Goal: Transaction & Acquisition: Purchase product/service

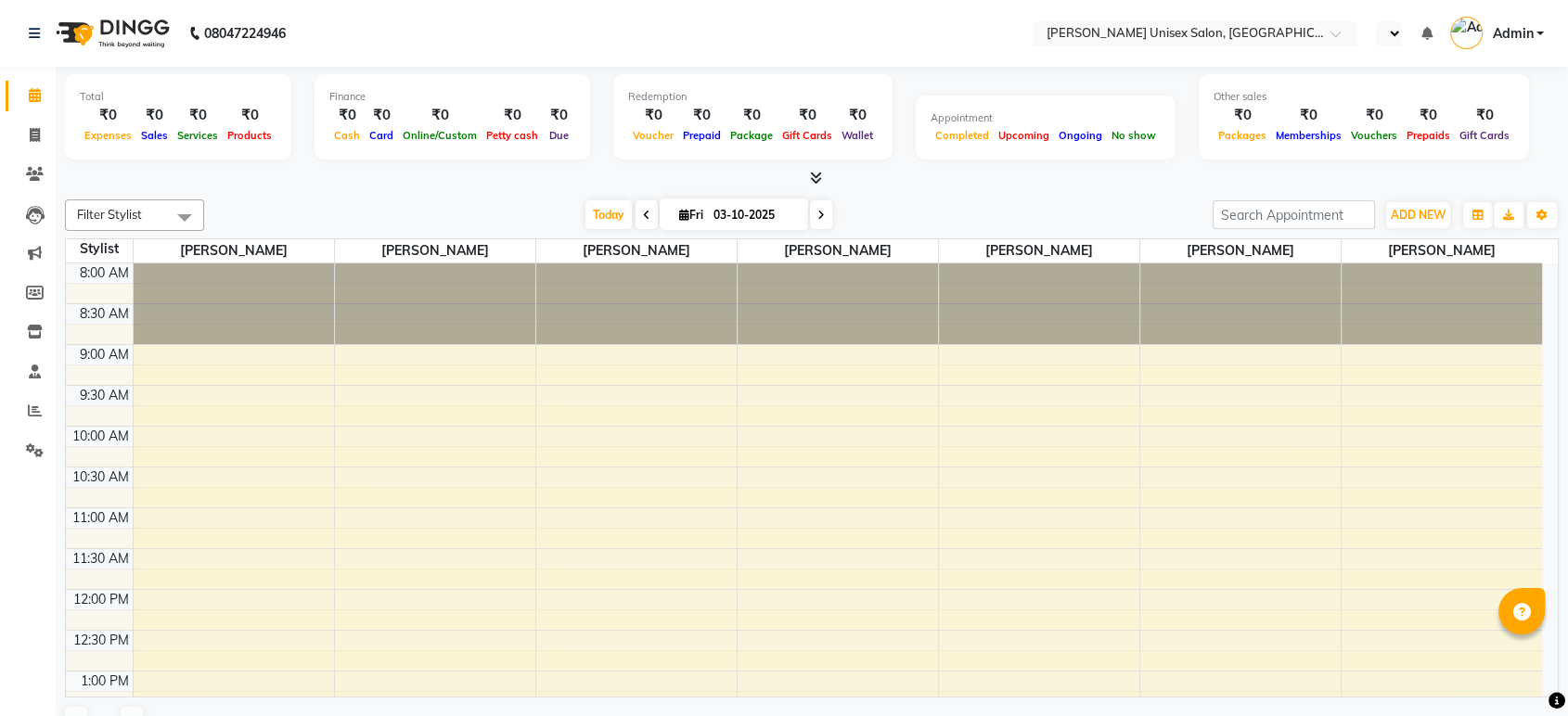
select select "en"
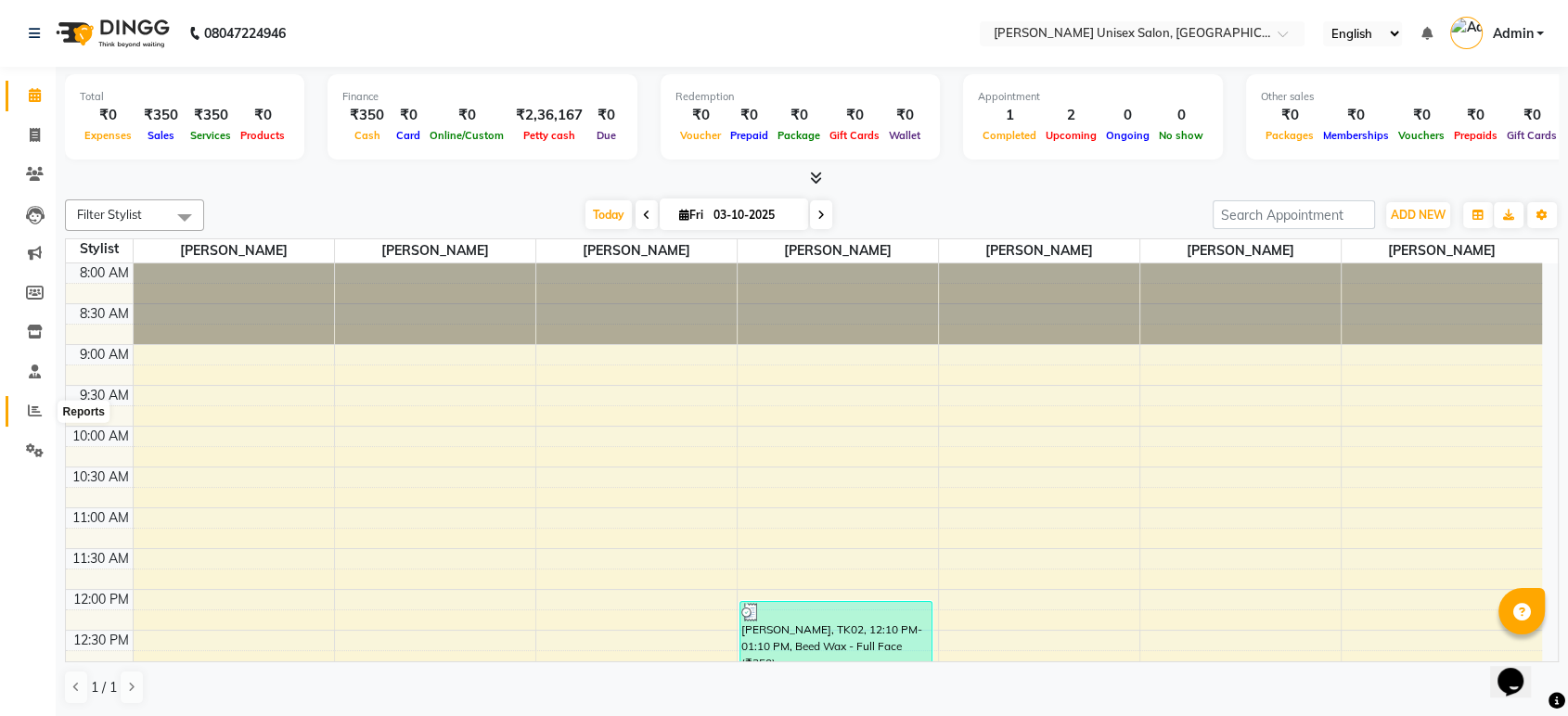
click at [33, 412] on icon at bounding box center [34, 410] width 14 height 14
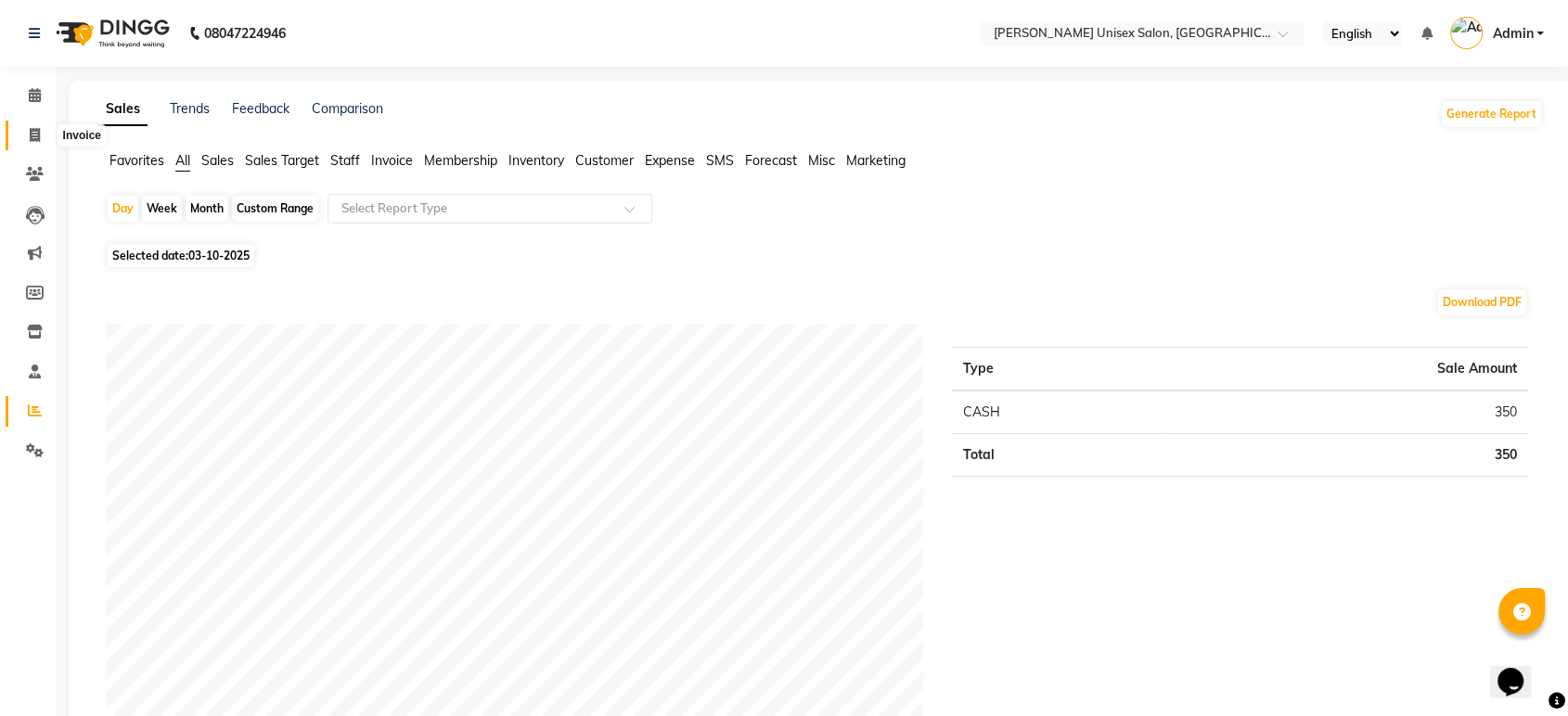
click at [34, 134] on icon at bounding box center [34, 135] width 11 height 14
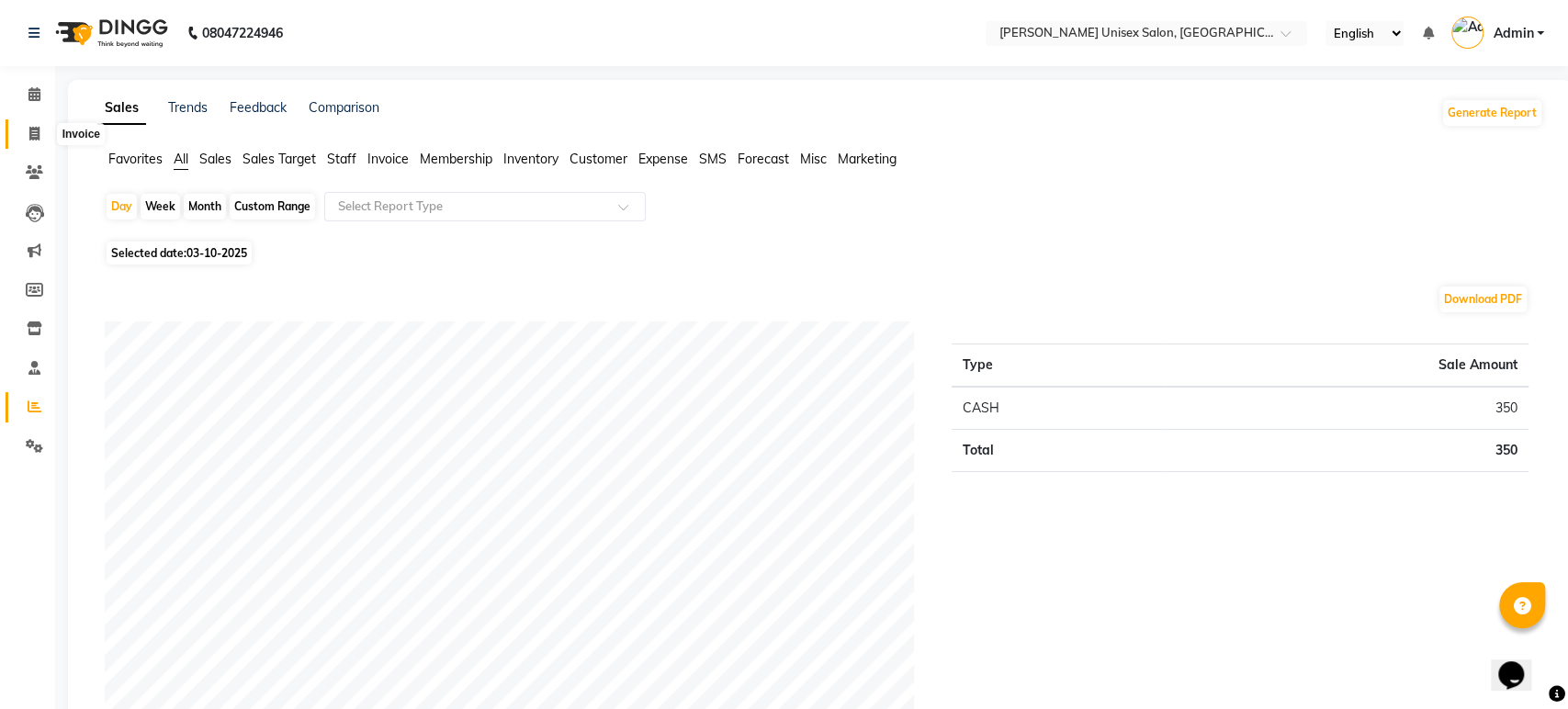
select select "7372"
select select "service"
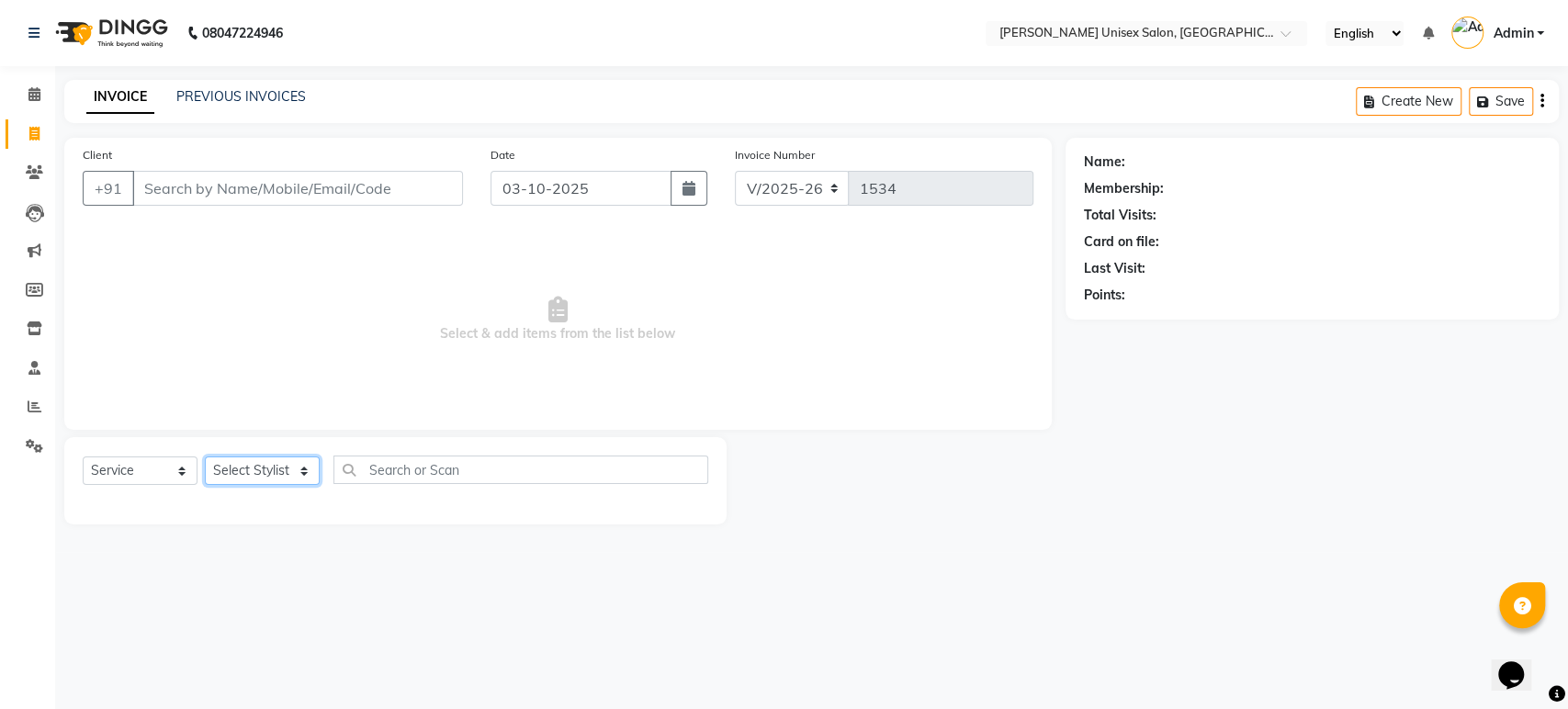
click at [301, 468] on select "Select Stylist [PERSON_NAME] [PERSON_NAME] [PERSON_NAME] Pooja [PERSON_NAME] AH…" at bounding box center [262, 470] width 115 height 28
select select "64437"
click at [205, 456] on select "Select Stylist [PERSON_NAME] [PERSON_NAME] [PERSON_NAME] Pooja [PERSON_NAME] AH…" at bounding box center [262, 470] width 115 height 28
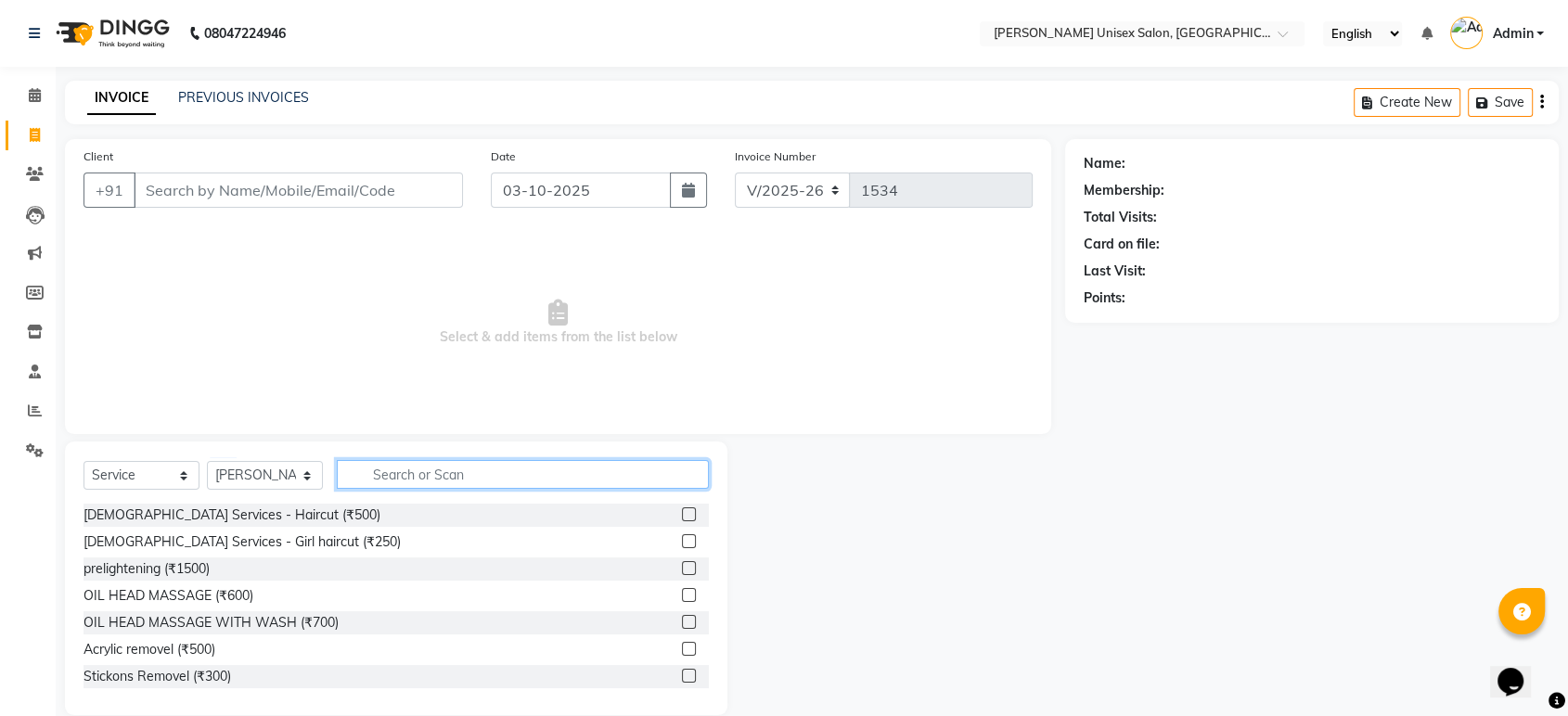
click at [465, 477] on input "text" at bounding box center [523, 475] width 372 height 29
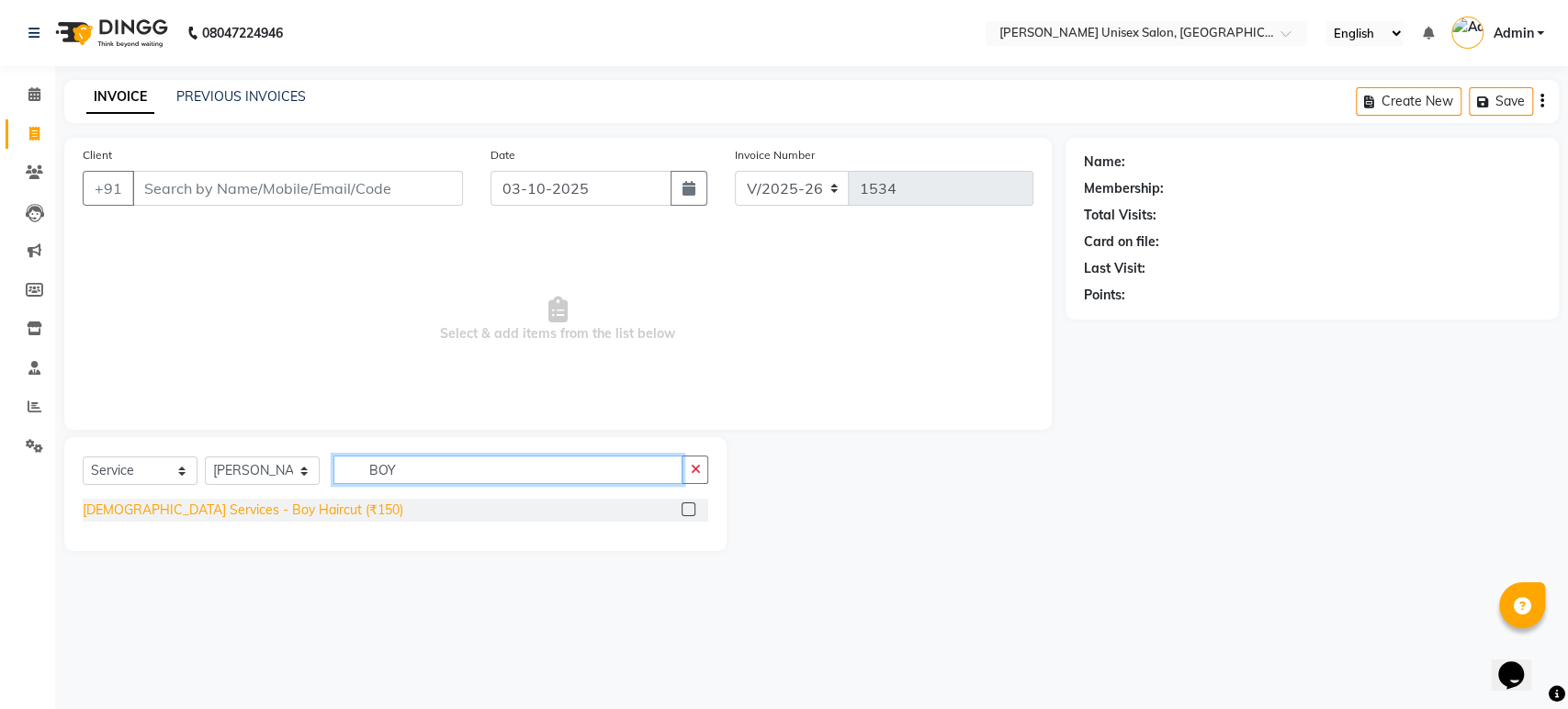
type input "BOY"
click at [233, 518] on div "[DEMOGRAPHIC_DATA] Services - Boy Haircut (₹150)" at bounding box center [243, 510] width 320 height 19
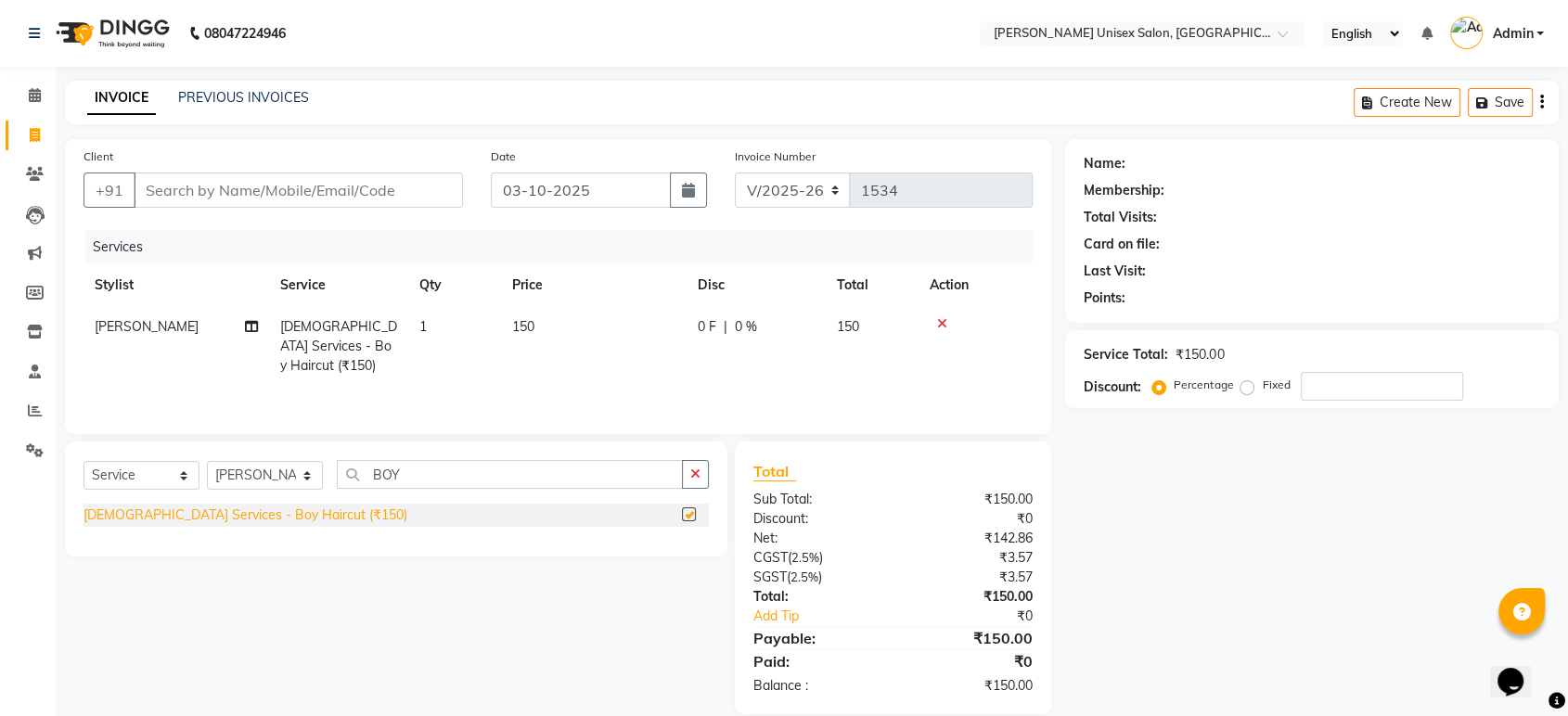
checkbox input "false"
click at [380, 188] on input "Client" at bounding box center [299, 190] width 330 height 35
type input "9"
type input "0"
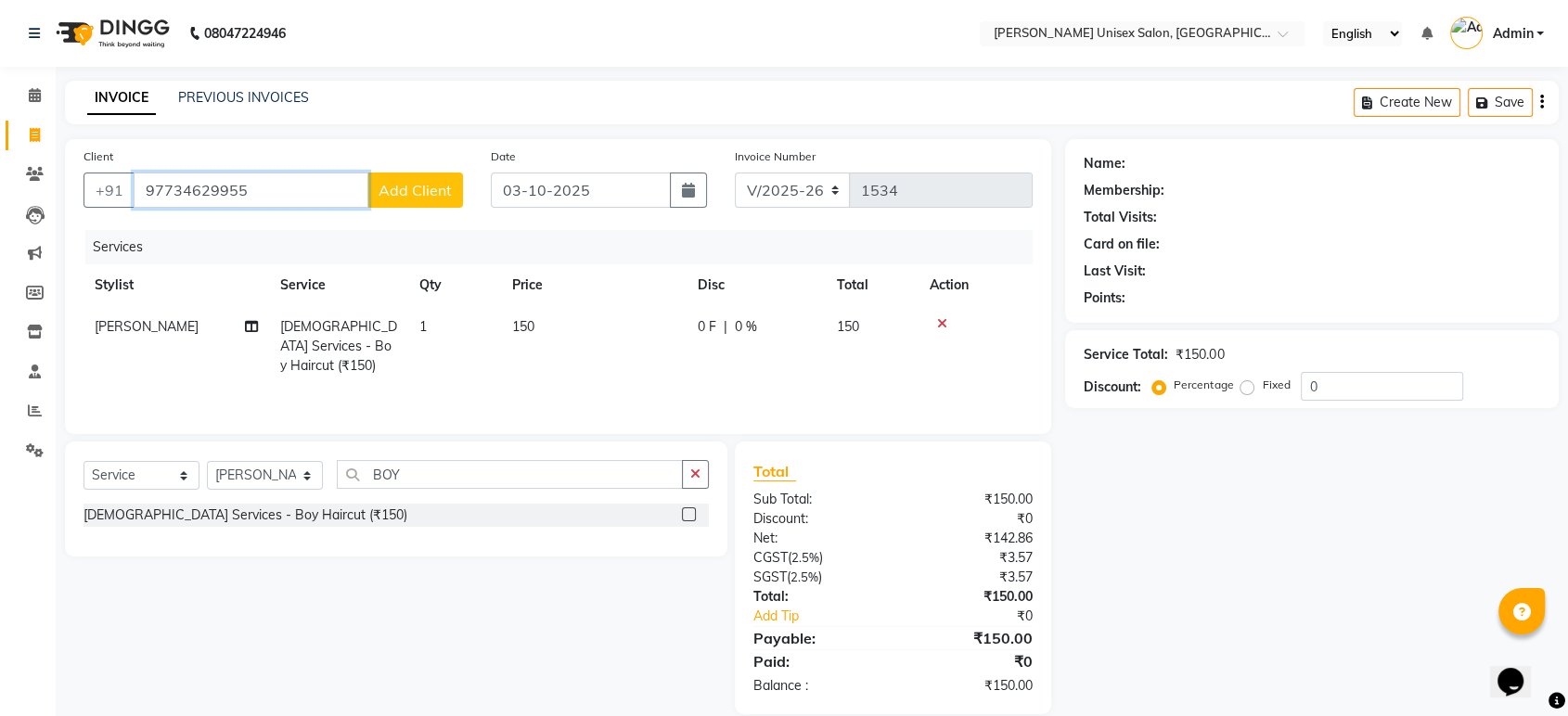
type input "97734629955"
click at [420, 186] on span "Add Client" at bounding box center [415, 190] width 74 height 18
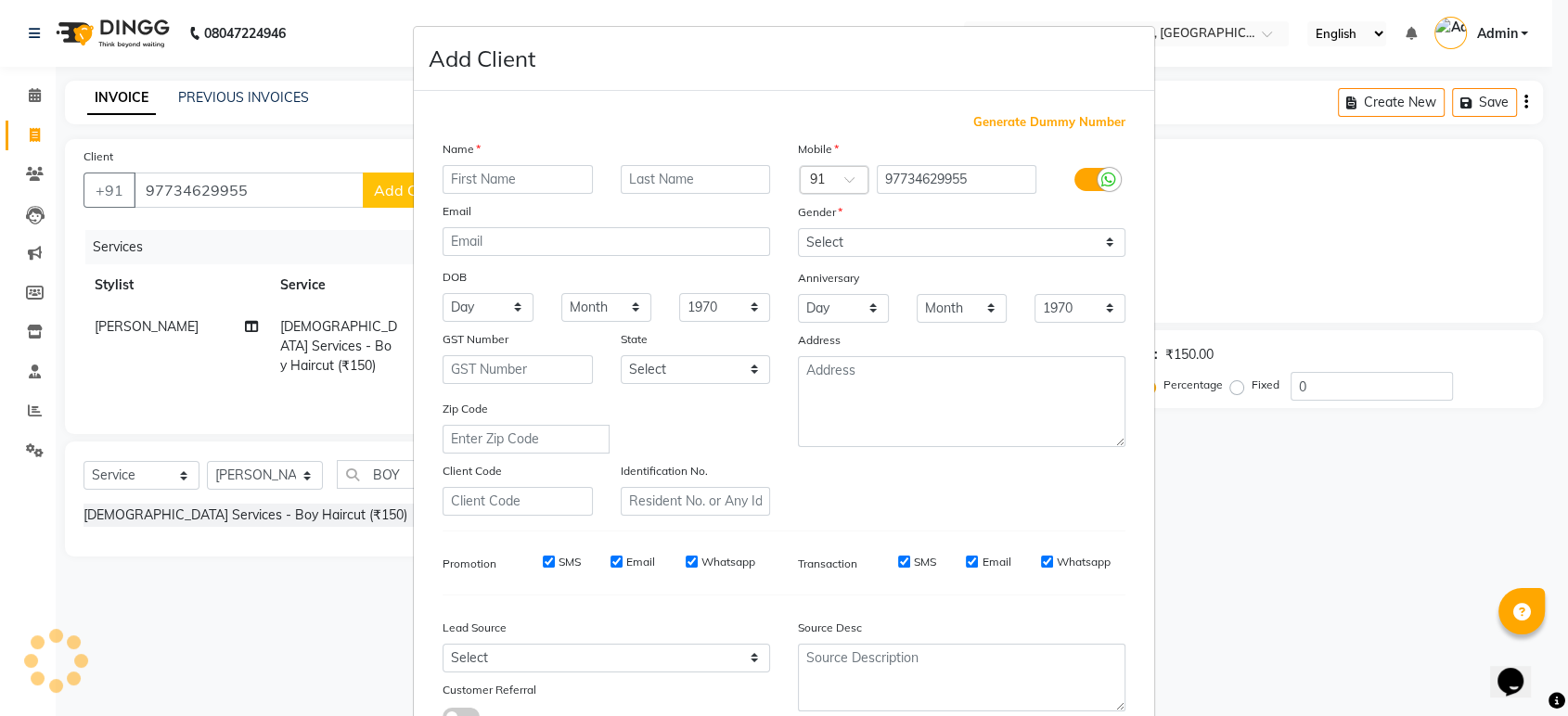
click at [420, 186] on div "Generate Dummy Number Name Email DOB Day 01 02 03 04 05 06 07 08 09 10 11 12 13…" at bounding box center [784, 423] width 740 height 665
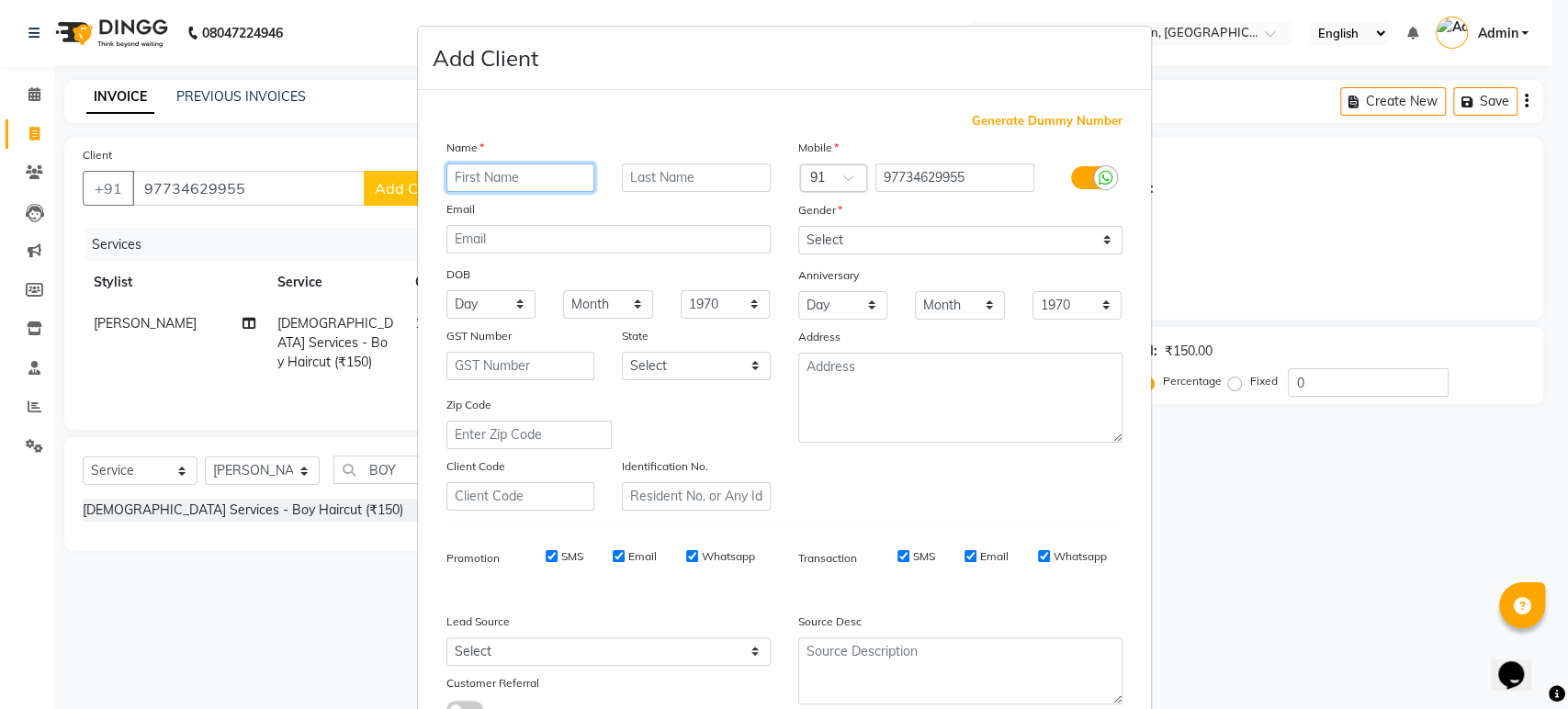
click at [521, 177] on input "text" at bounding box center [520, 177] width 149 height 28
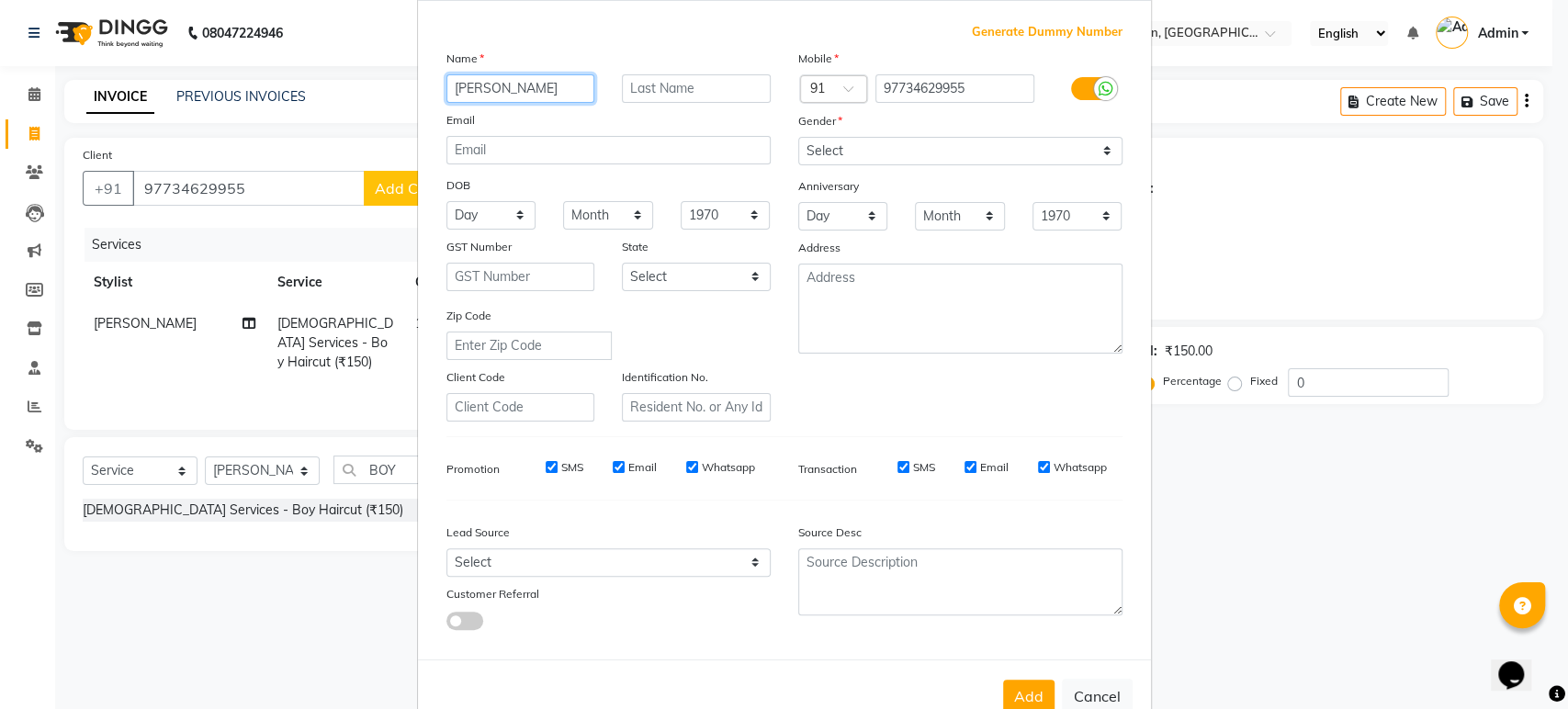
type input "ANPURNA"
click at [1100, 149] on select "Select Male Female Other Prefer Not To Say" at bounding box center [960, 151] width 324 height 28
click at [798, 136] on select "Select Male Female Other Prefer Not To Say" at bounding box center [960, 151] width 324 height 28
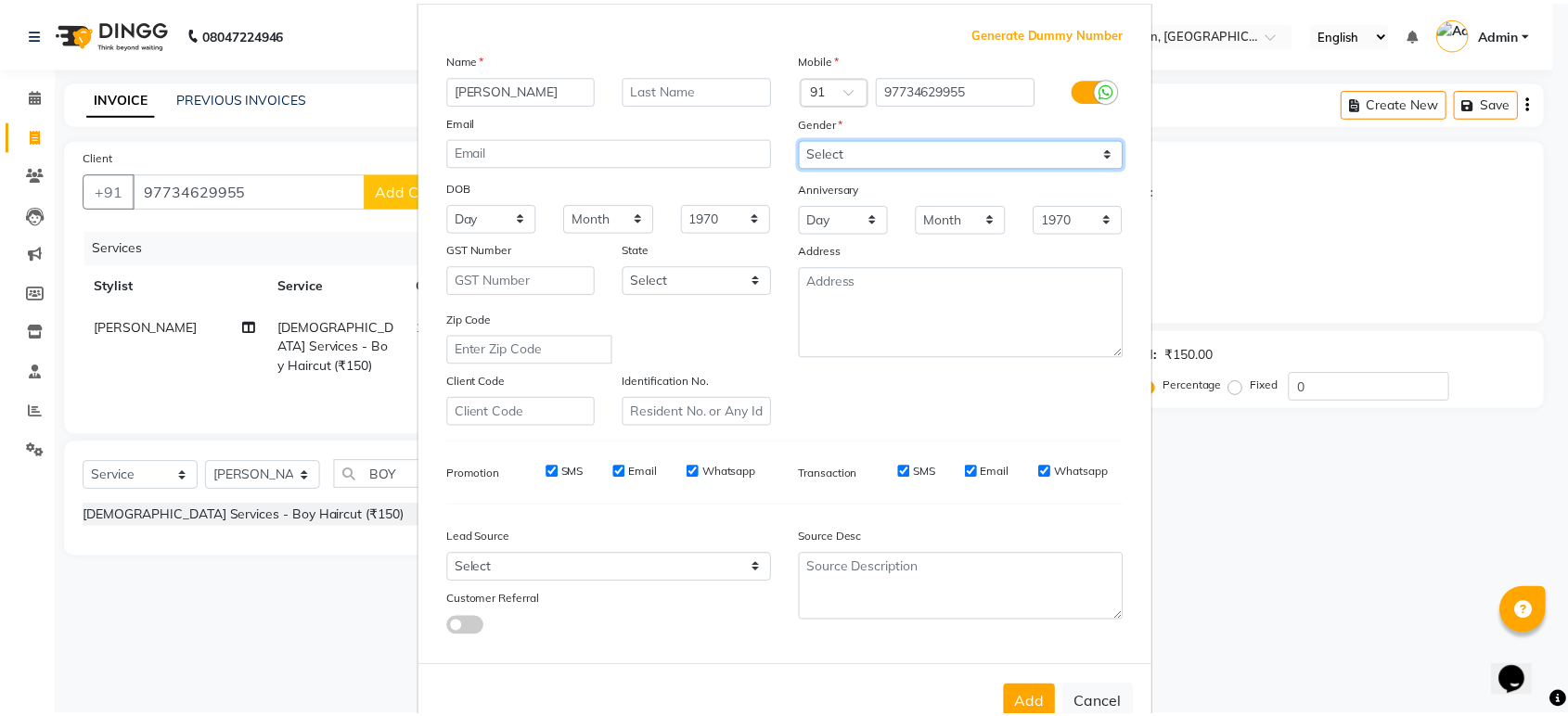
scroll to position [135, 0]
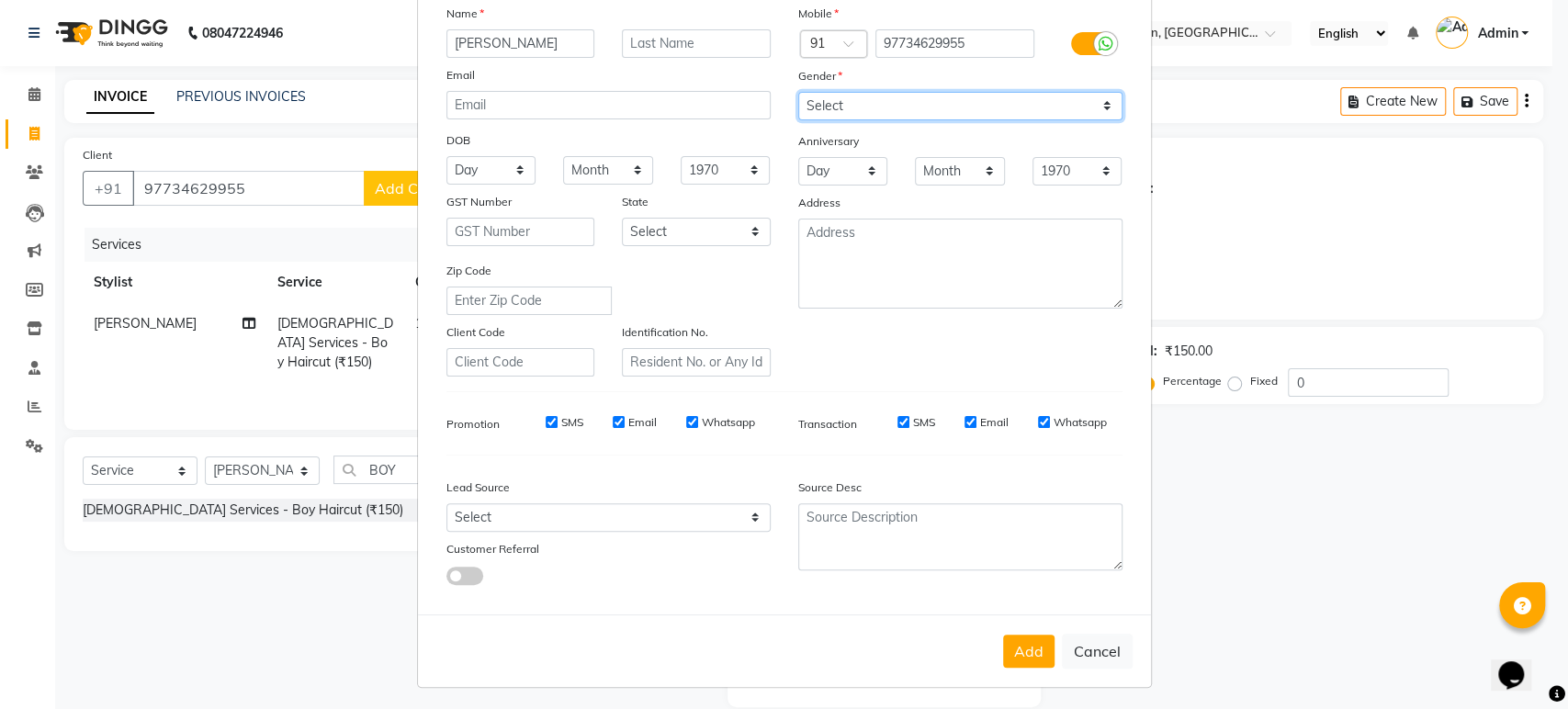
click at [1098, 103] on select "Select Male Female Other Prefer Not To Say" at bounding box center [960, 106] width 324 height 28
select select "female"
click at [798, 92] on select "Select Male Female Other Prefer Not To Say" at bounding box center [960, 106] width 324 height 28
click at [1019, 649] on button "Add" at bounding box center [1029, 650] width 51 height 33
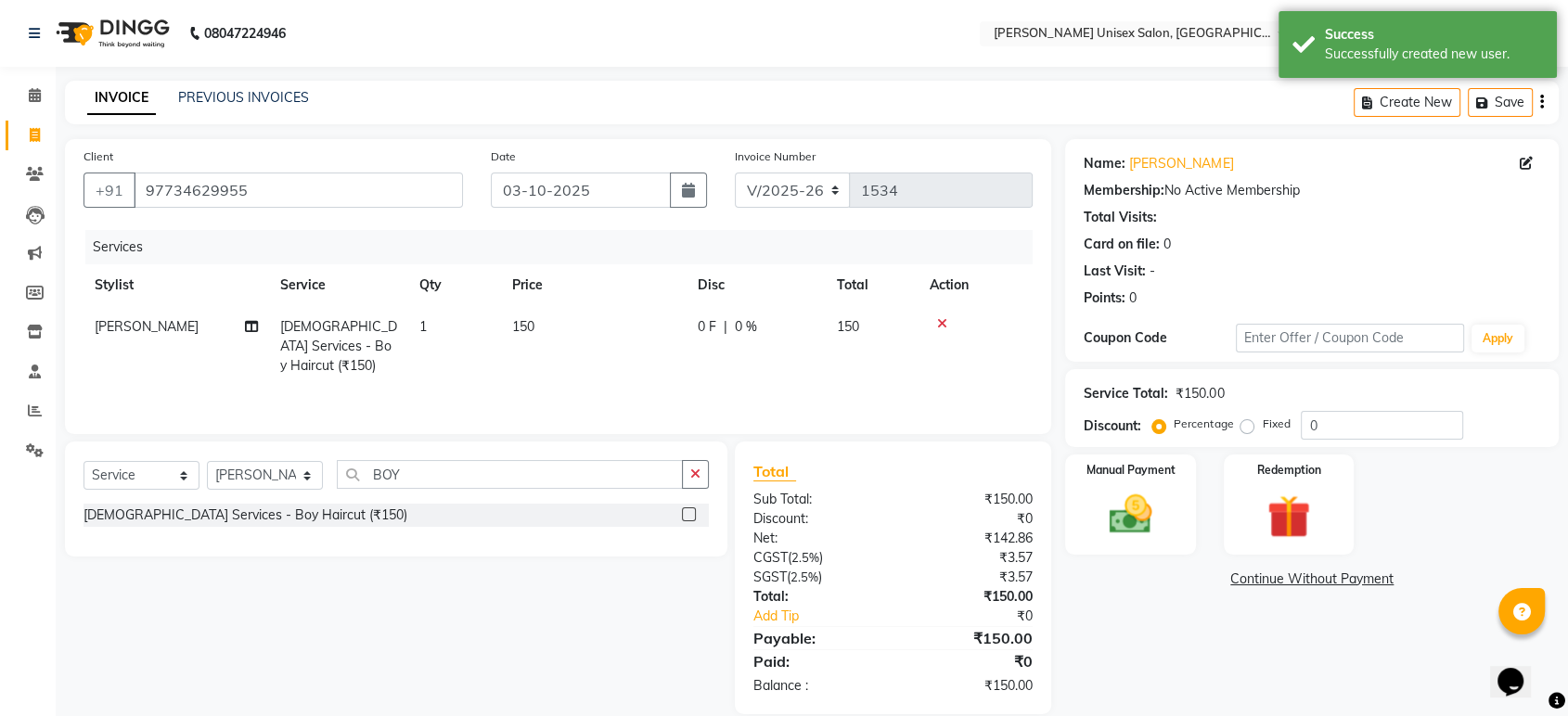
scroll to position [24, 0]
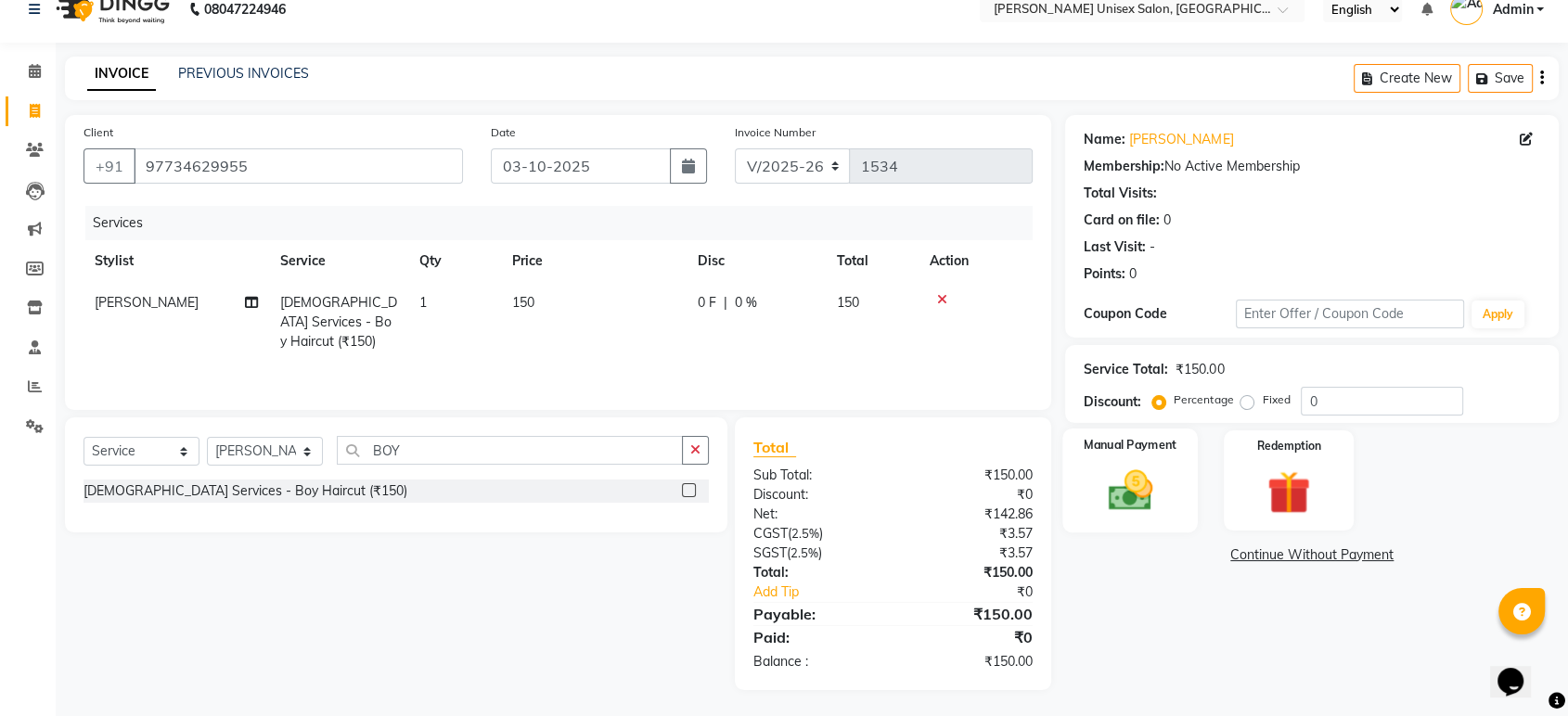
click at [1128, 460] on div "Manual Payment" at bounding box center [1130, 481] width 135 height 104
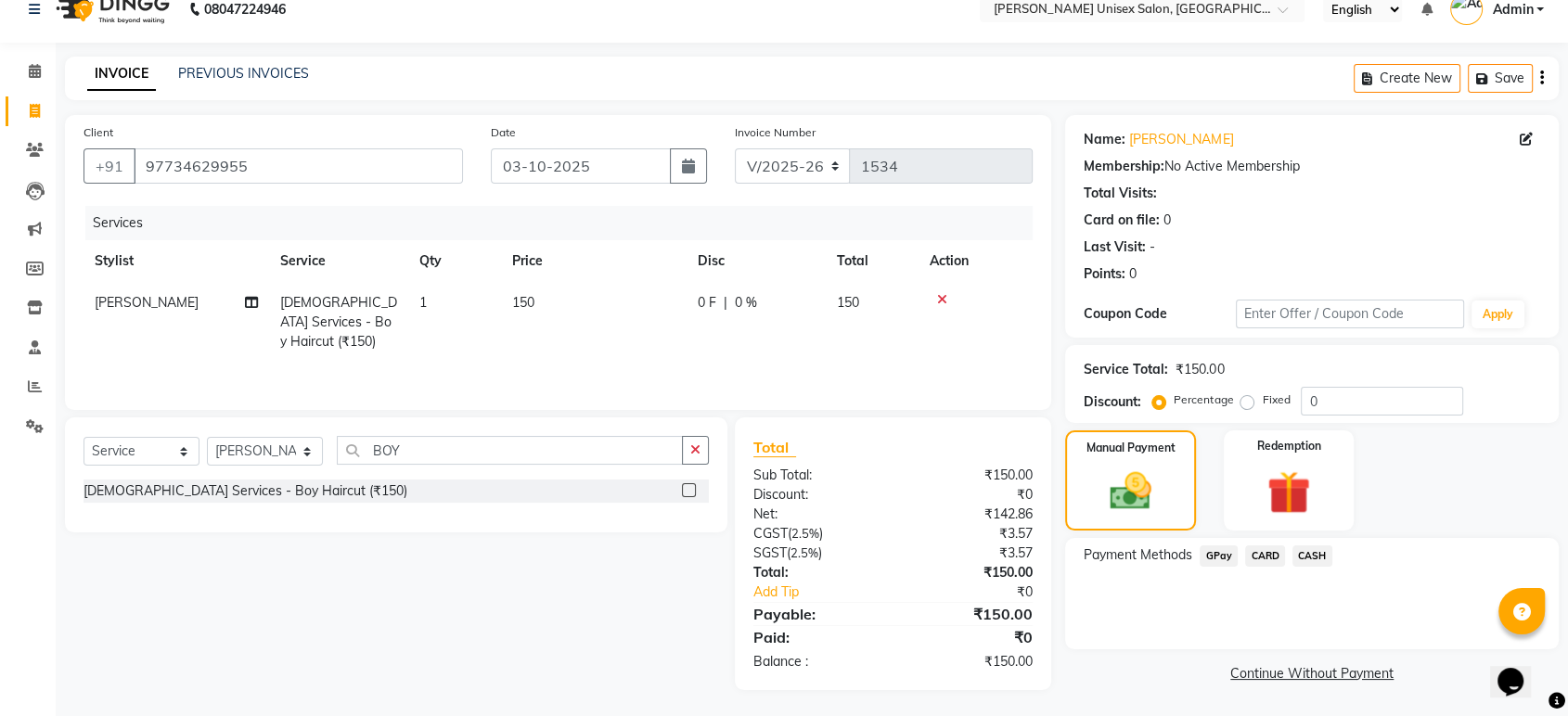
click at [1216, 557] on span "GPay" at bounding box center [1219, 556] width 38 height 21
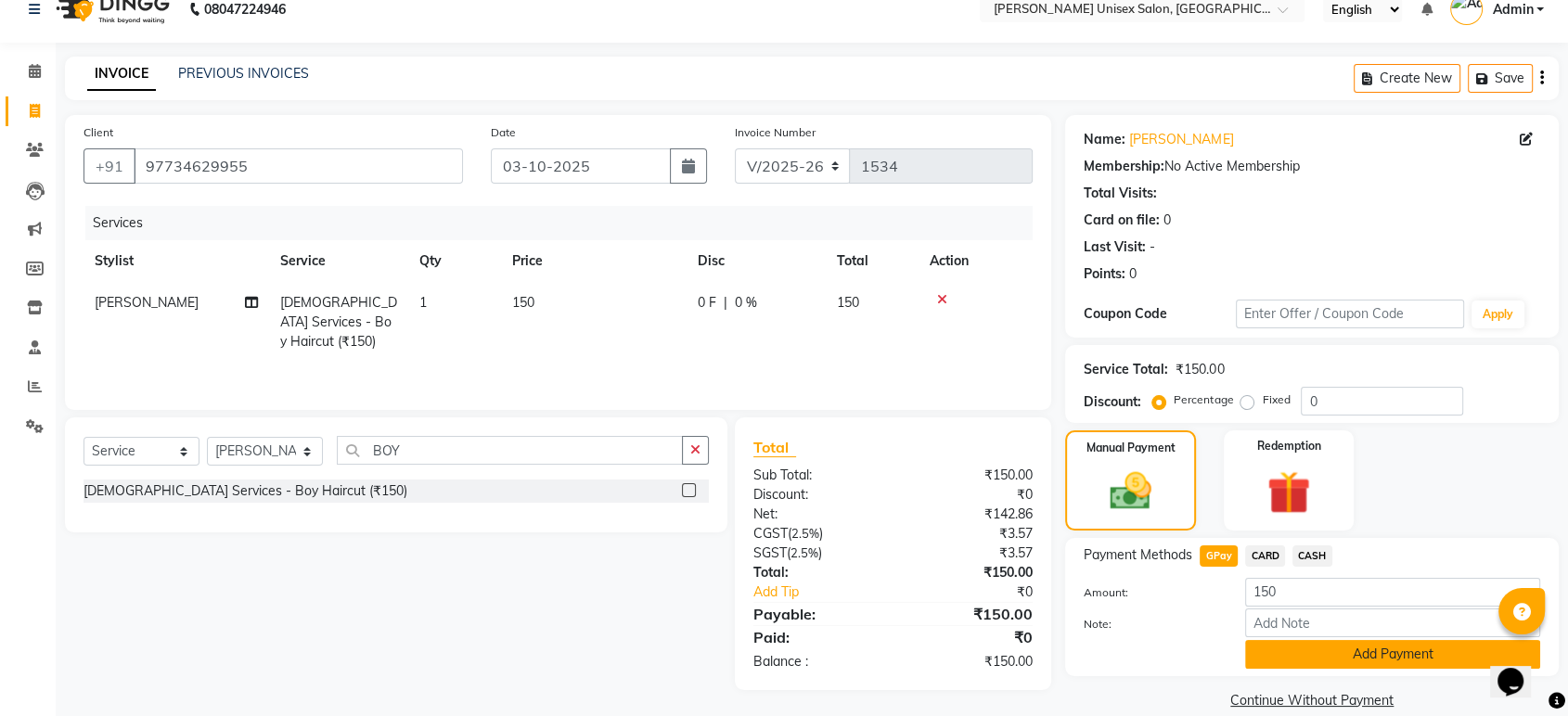
click at [1375, 651] on button "Add Payment" at bounding box center [1393, 654] width 295 height 29
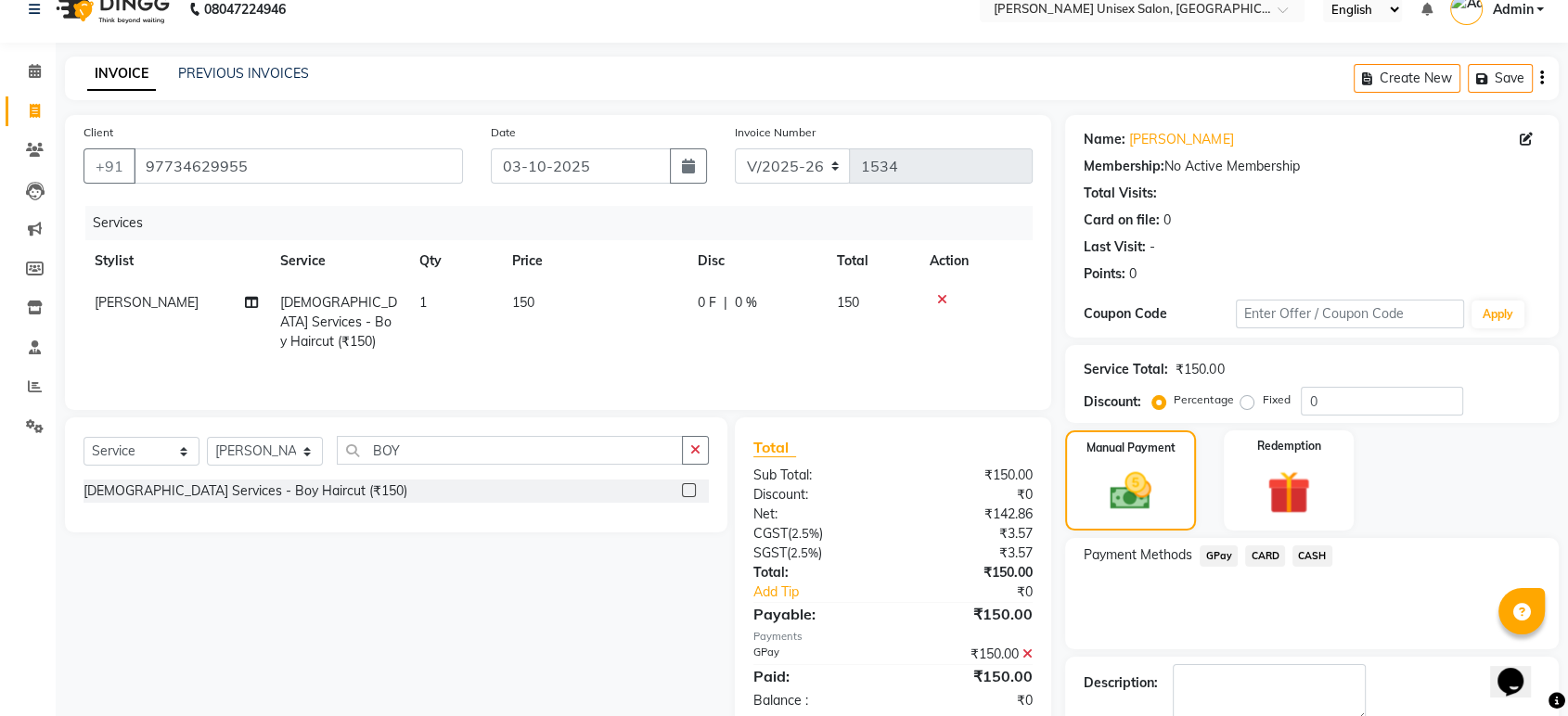
scroll to position [126, 0]
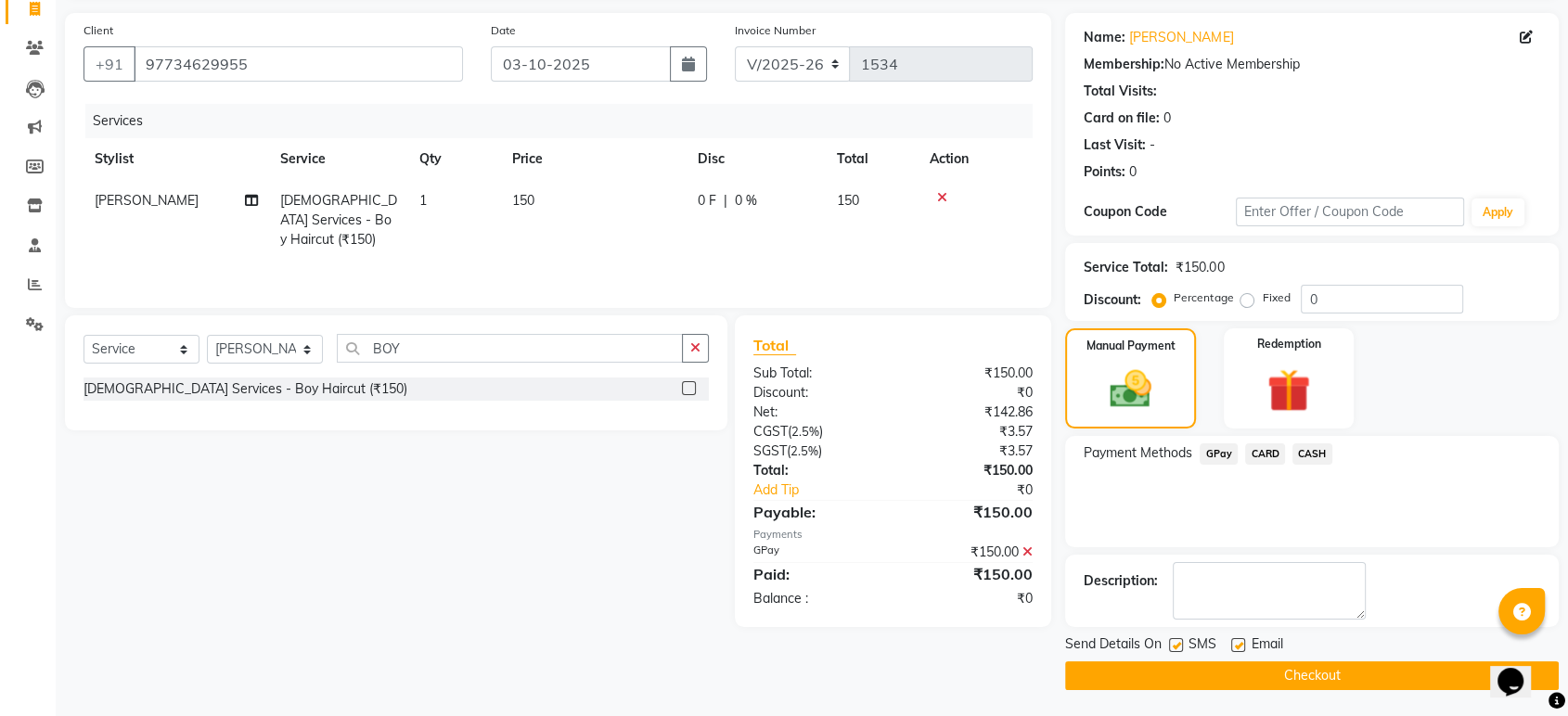
click at [1279, 670] on button "Checkout" at bounding box center [1311, 676] width 493 height 29
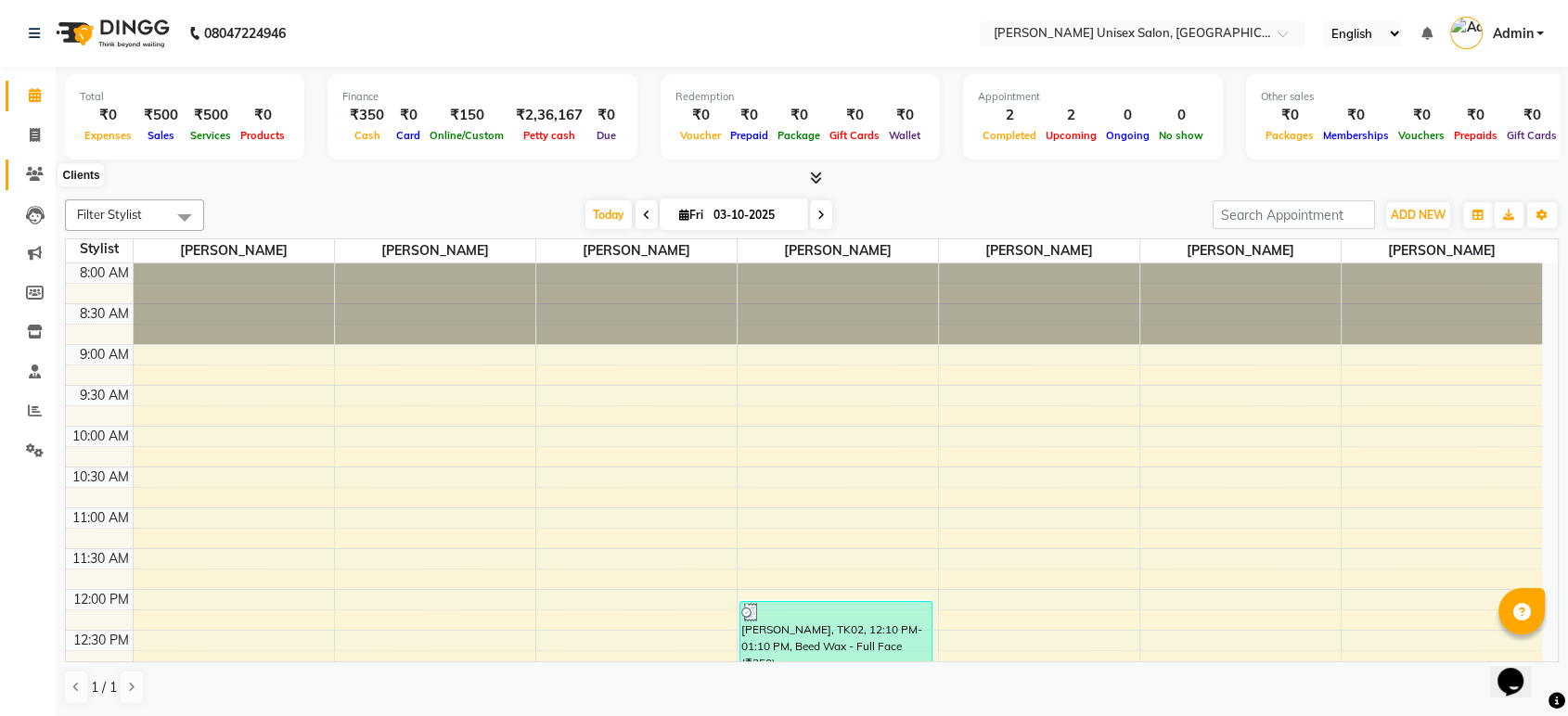
click at [34, 171] on icon at bounding box center [34, 173] width 17 height 14
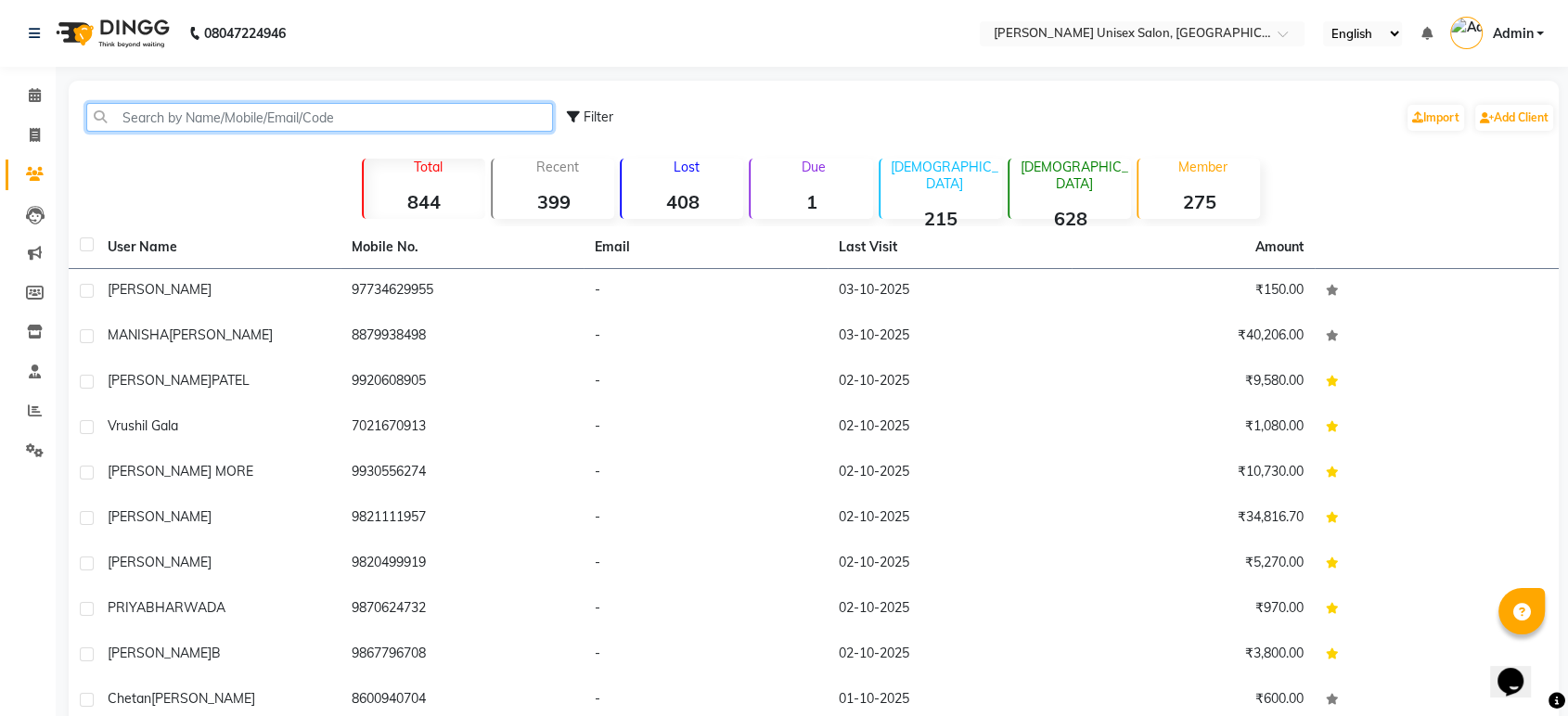
click at [264, 111] on input "text" at bounding box center [319, 118] width 466 height 29
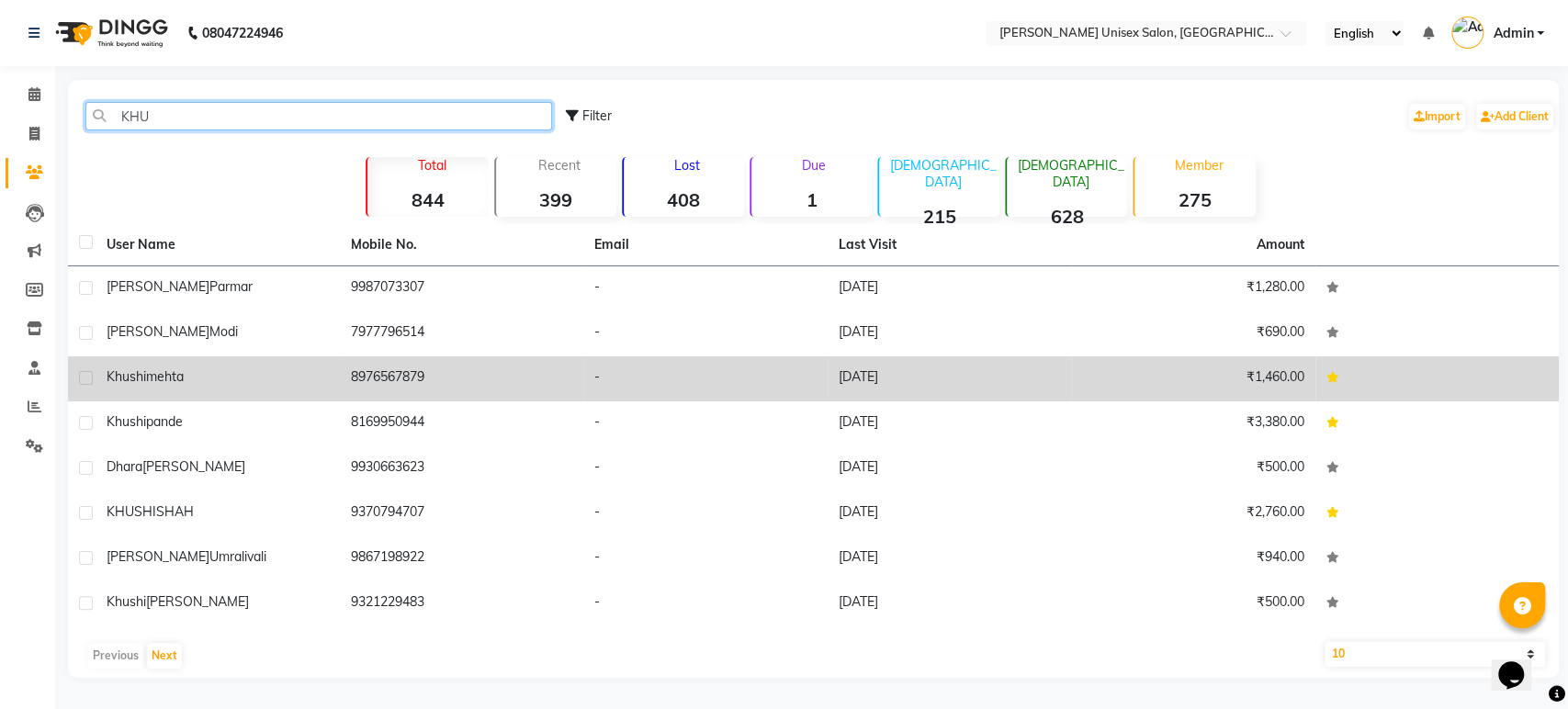
type input "KHU"
click at [158, 366] on td "khushi mehta" at bounding box center [218, 378] width 245 height 45
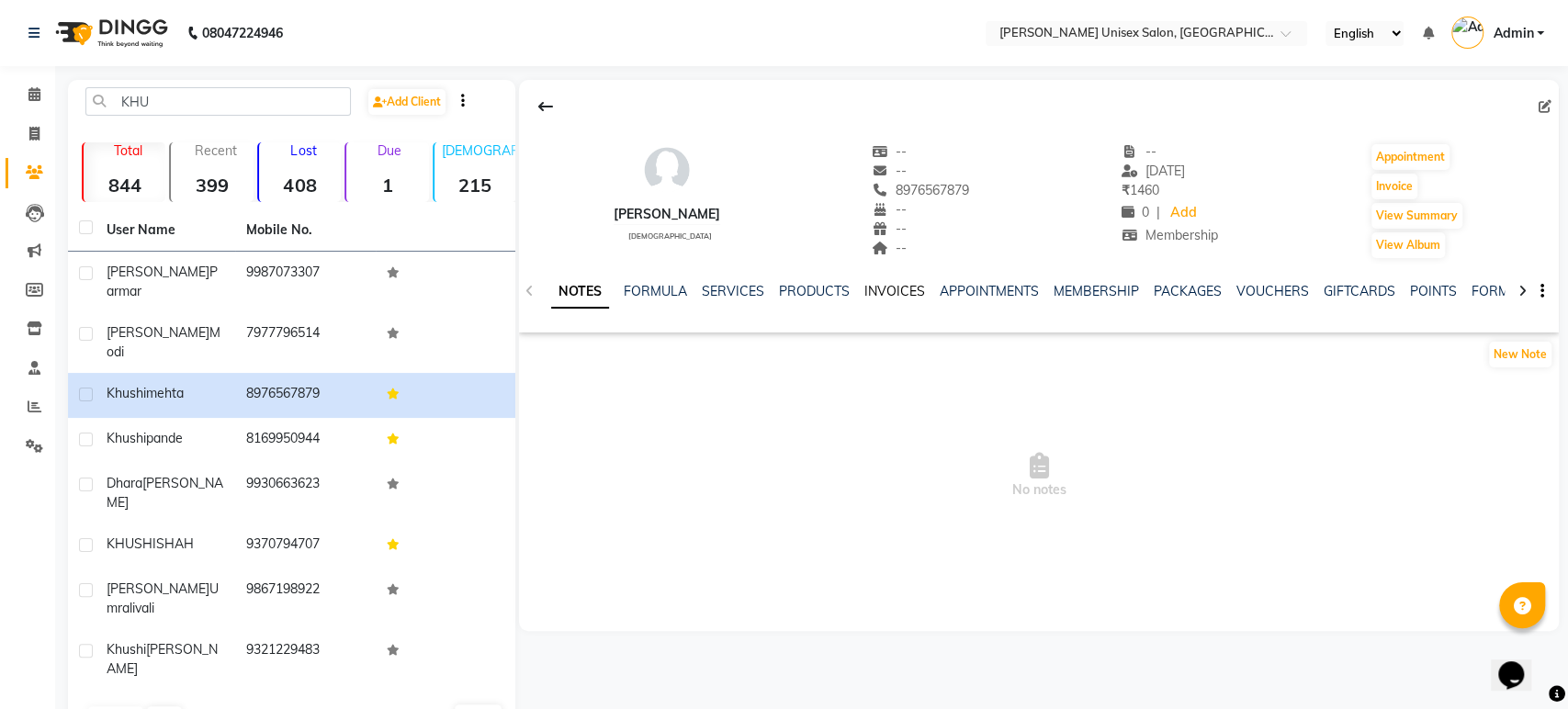
click at [874, 289] on link "INVOICES" at bounding box center [895, 290] width 61 height 16
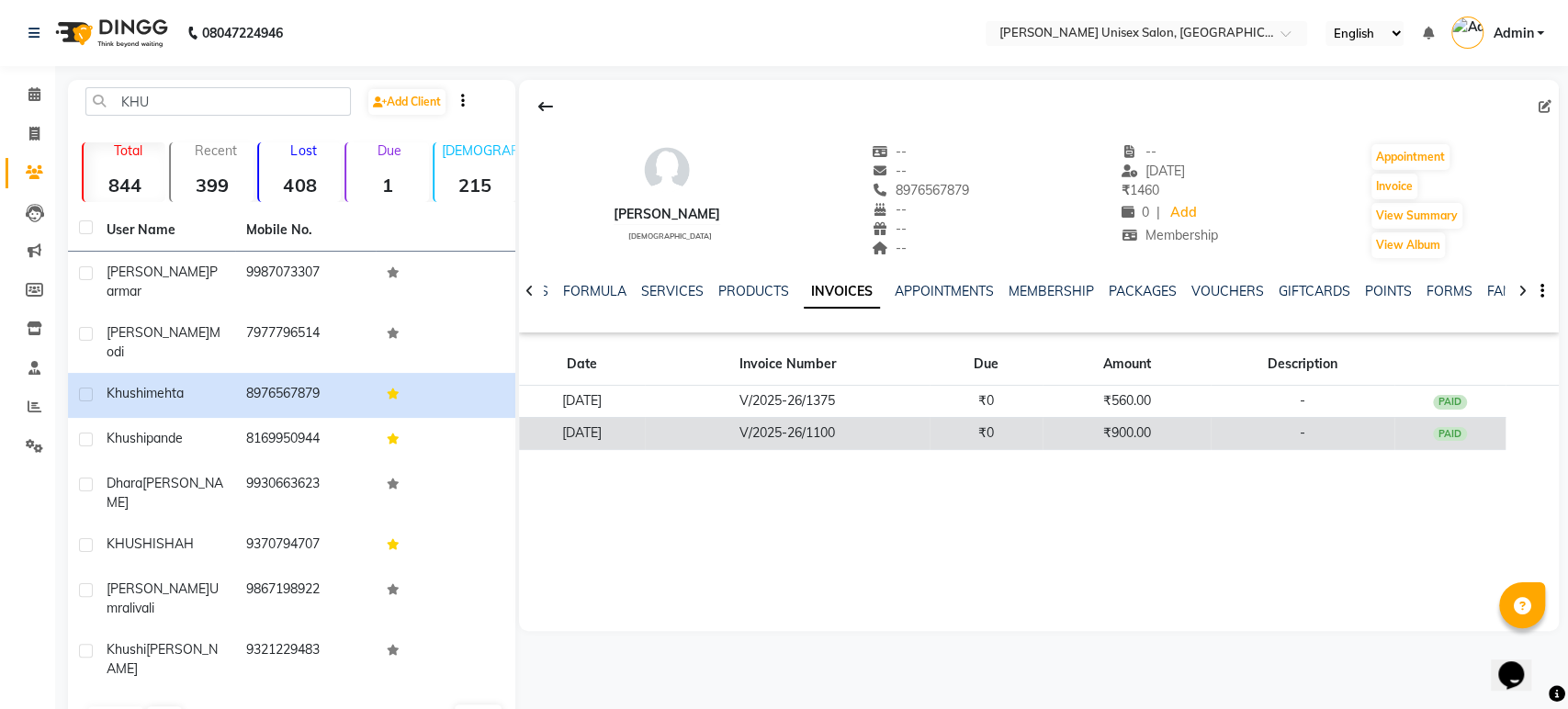
click at [929, 427] on td "V/2025-26/1100" at bounding box center [787, 433] width 284 height 32
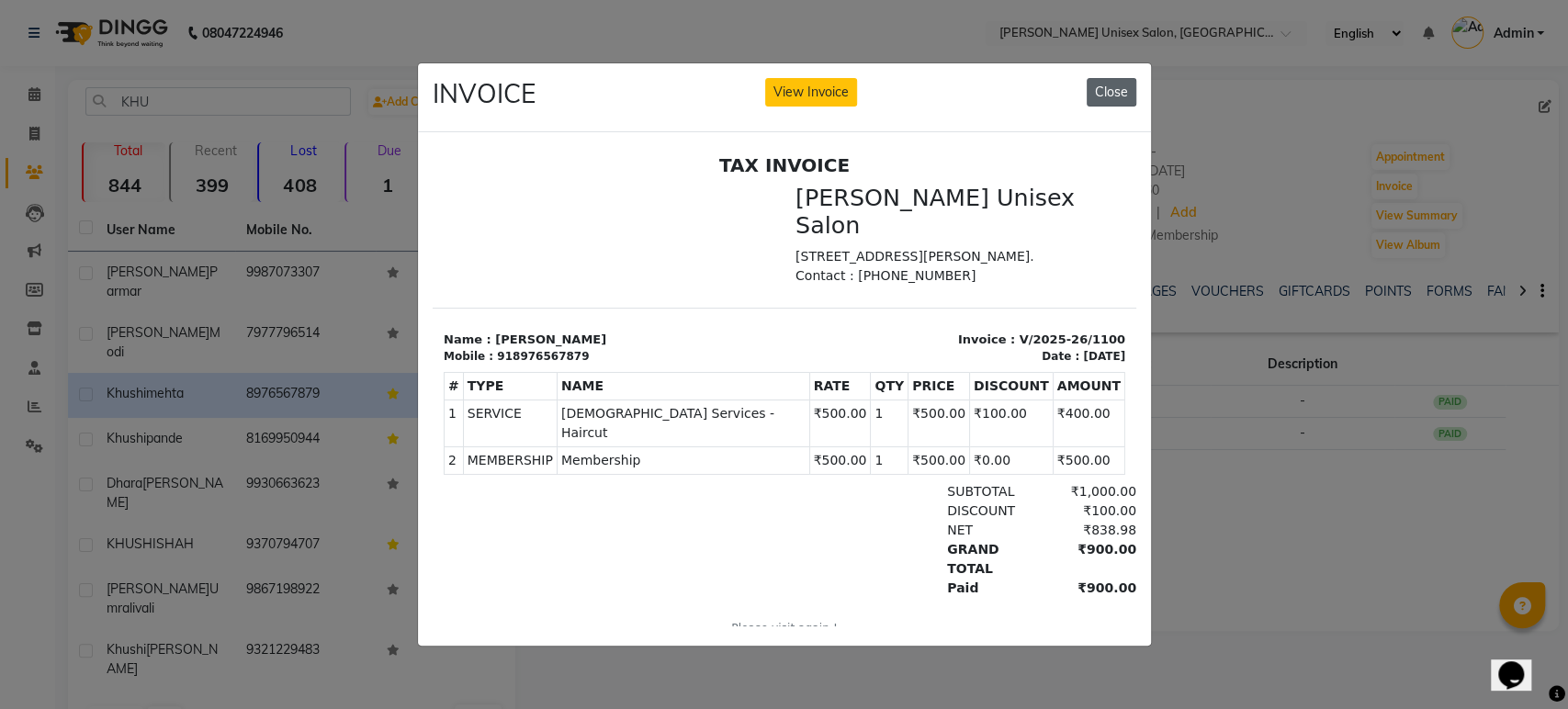
click at [1109, 80] on button "Close" at bounding box center [1111, 92] width 49 height 28
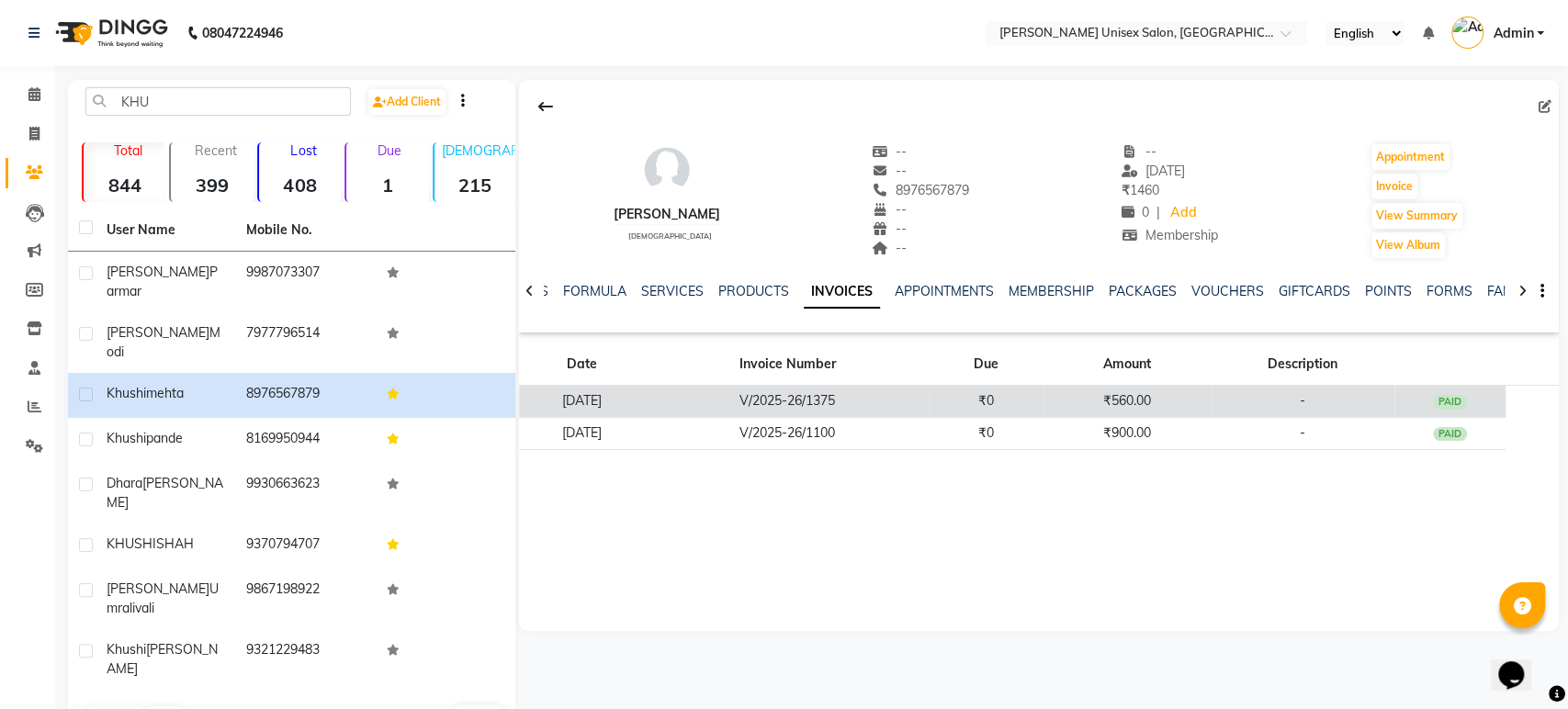
click at [975, 397] on td "₹0" at bounding box center [985, 402] width 113 height 32
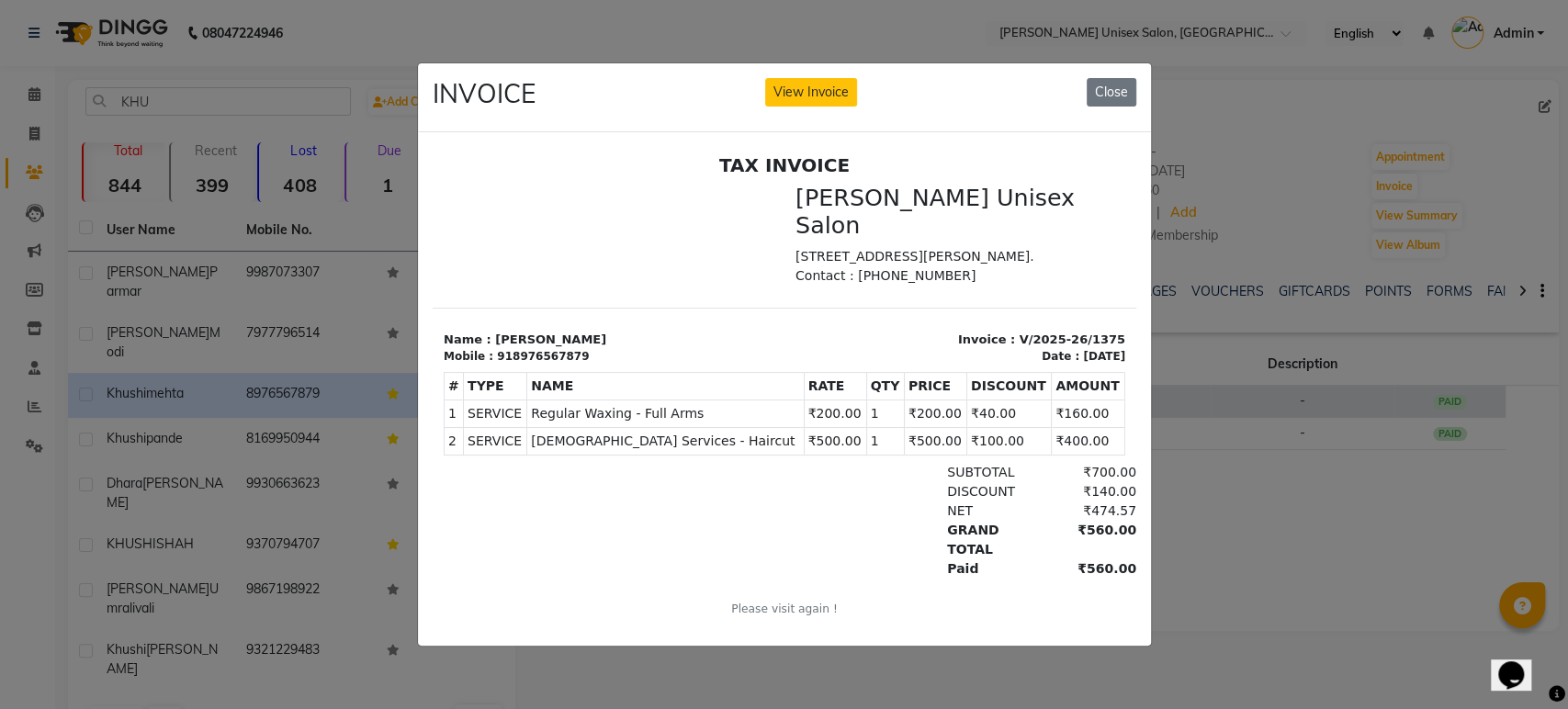
scroll to position [15, 0]
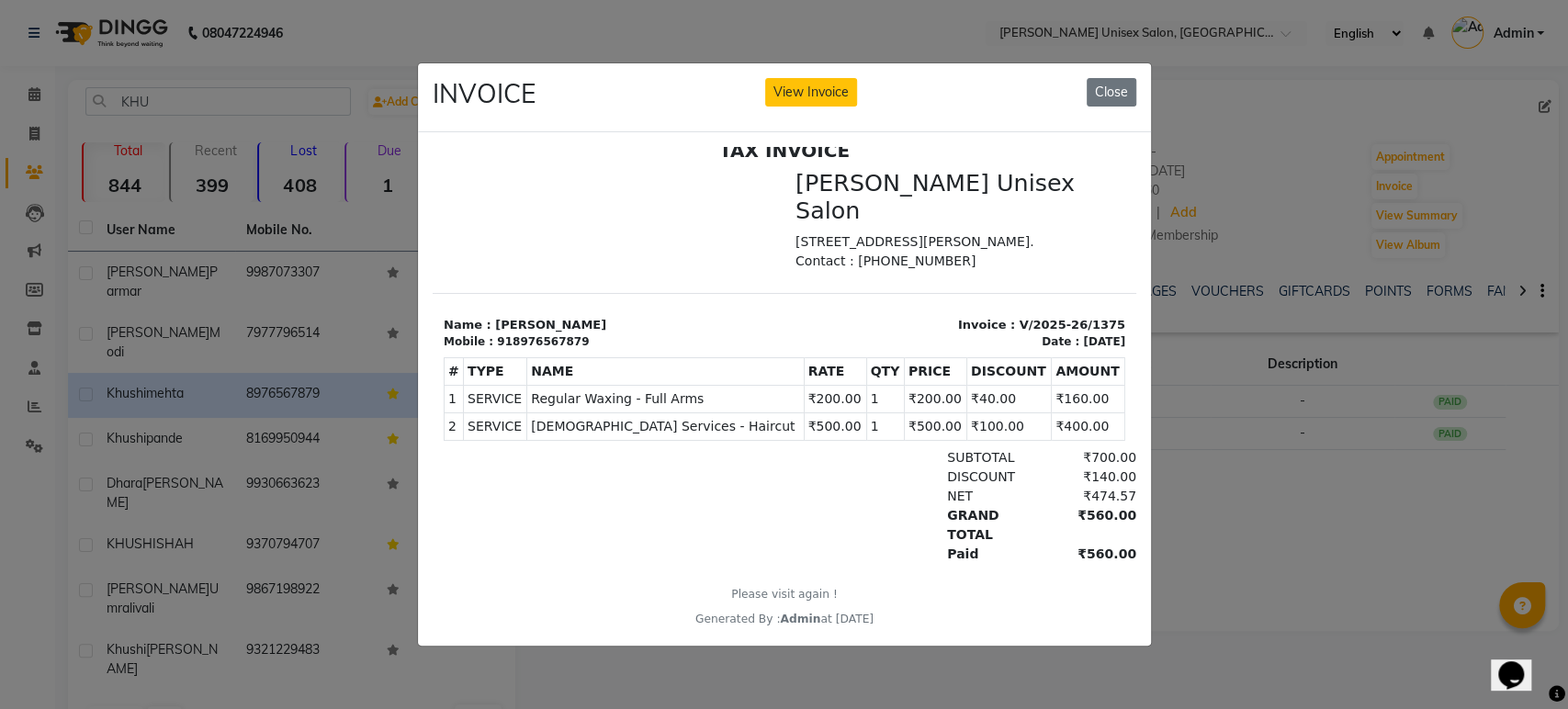
click at [1002, 71] on div "INVOICE View Invoice Close" at bounding box center [784, 98] width 733 height 69
click at [1104, 80] on button "Close" at bounding box center [1111, 92] width 49 height 28
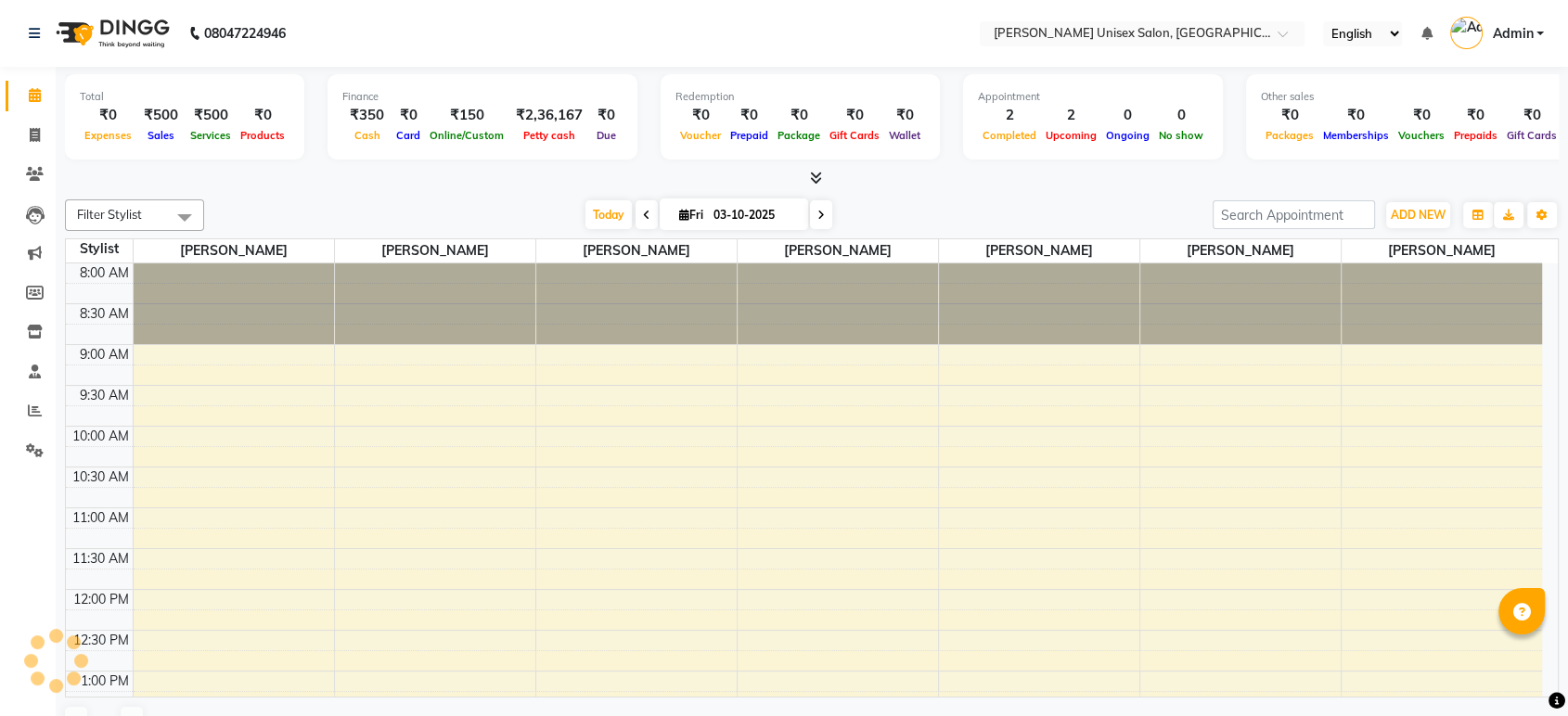
select select "en"
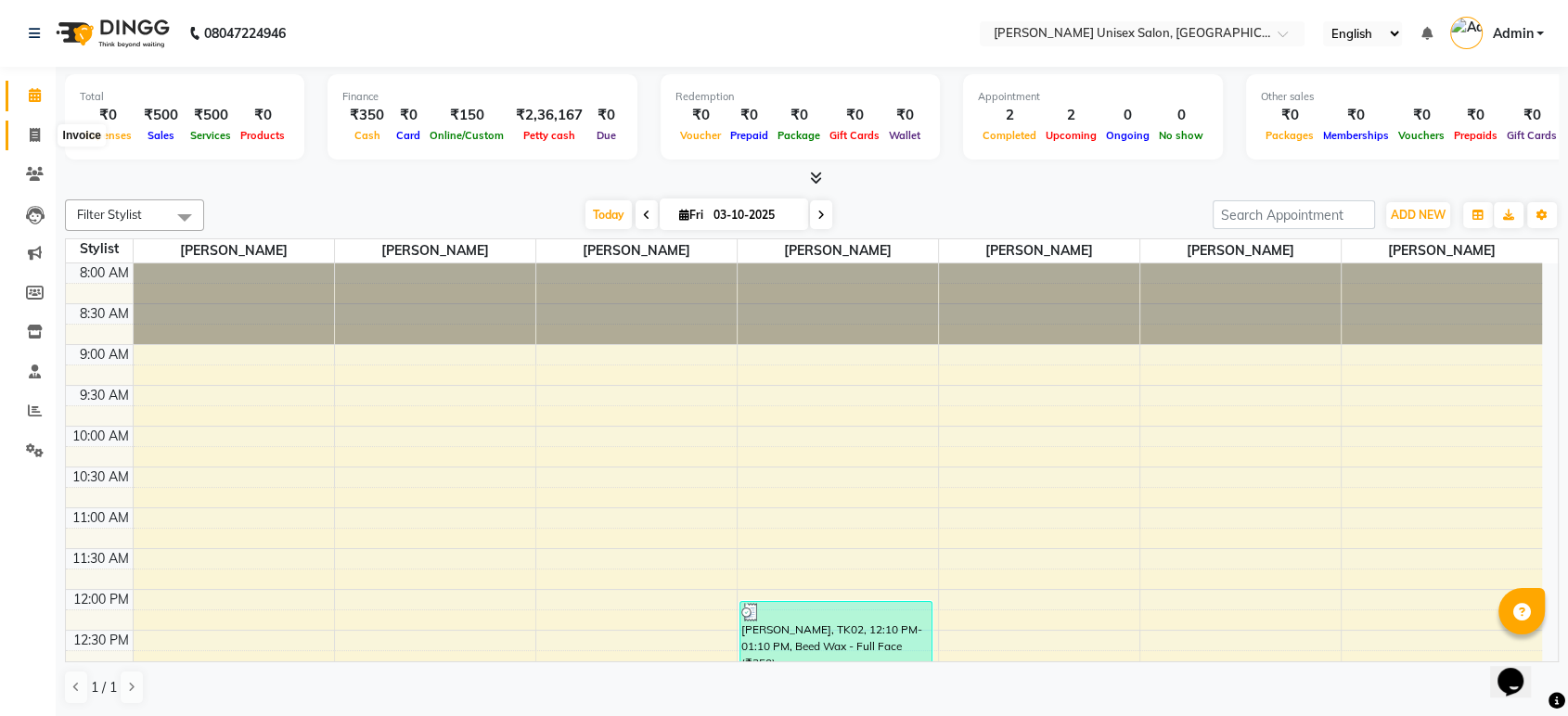
click at [33, 134] on icon at bounding box center [34, 135] width 11 height 14
select select "7372"
select select "service"
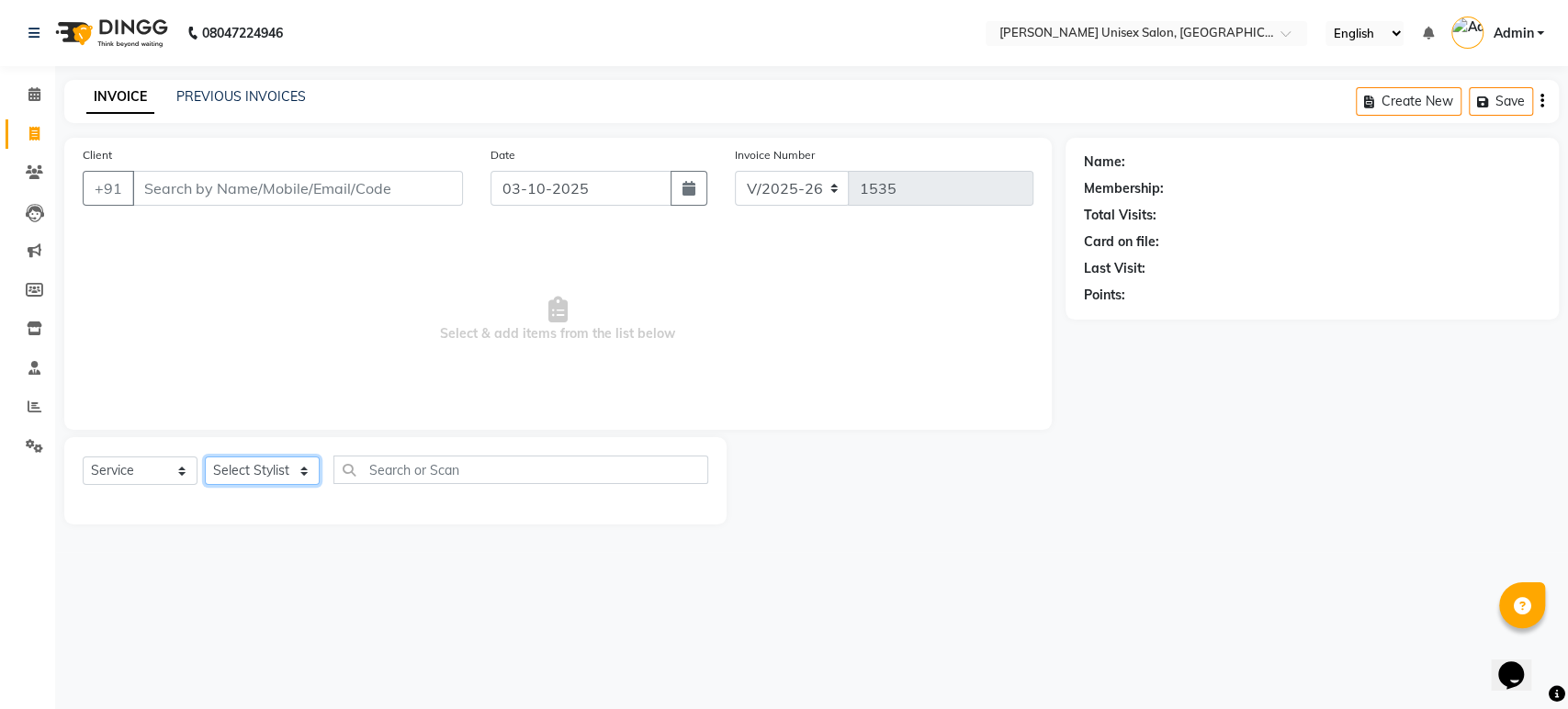
click at [304, 473] on select "Select Stylist [PERSON_NAME] [PERSON_NAME] [PERSON_NAME] Pooja [PERSON_NAME] AH…" at bounding box center [262, 470] width 115 height 28
select select "64435"
click at [205, 456] on select "Select Stylist [PERSON_NAME] [PERSON_NAME] [PERSON_NAME] Pooja [PERSON_NAME] AH…" at bounding box center [262, 470] width 115 height 28
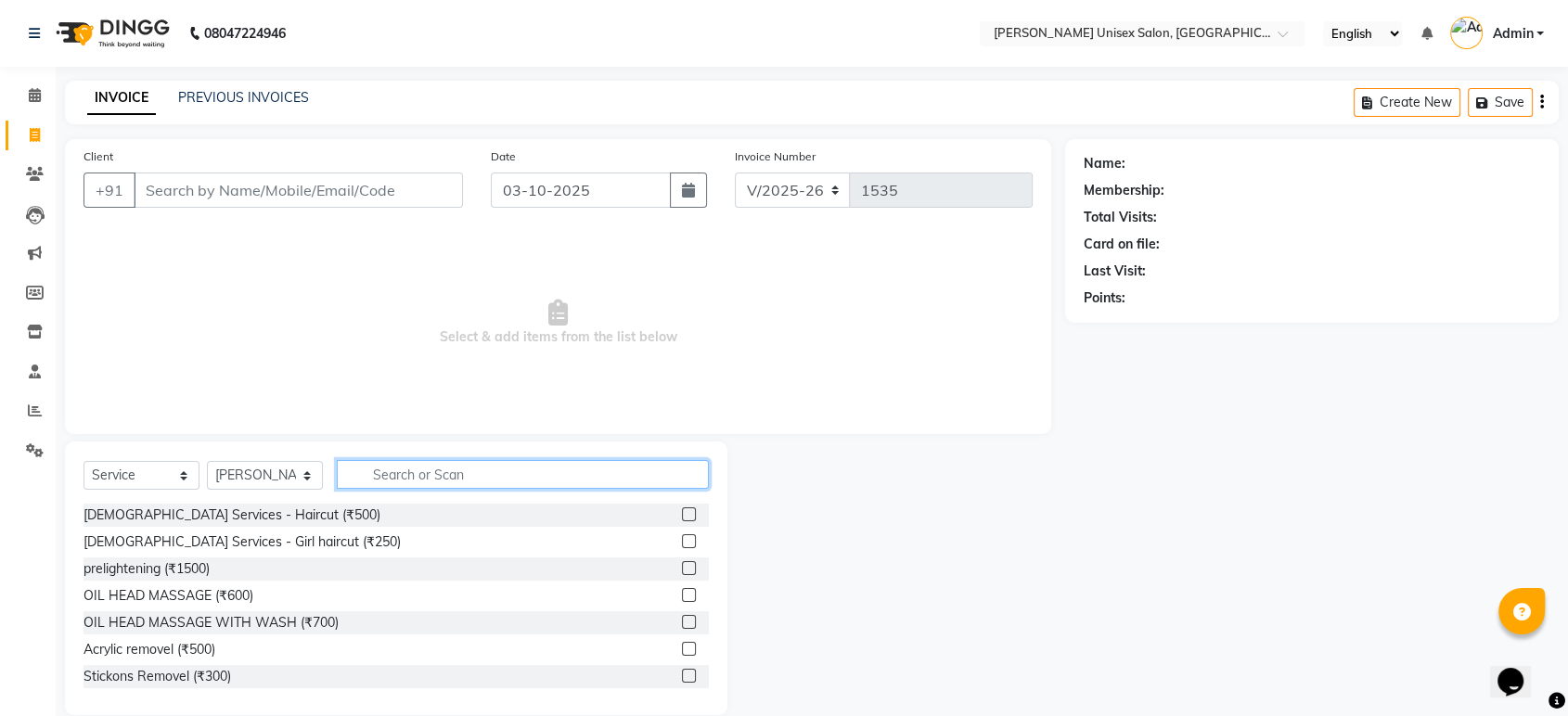
click at [465, 470] on input "text" at bounding box center [523, 475] width 372 height 29
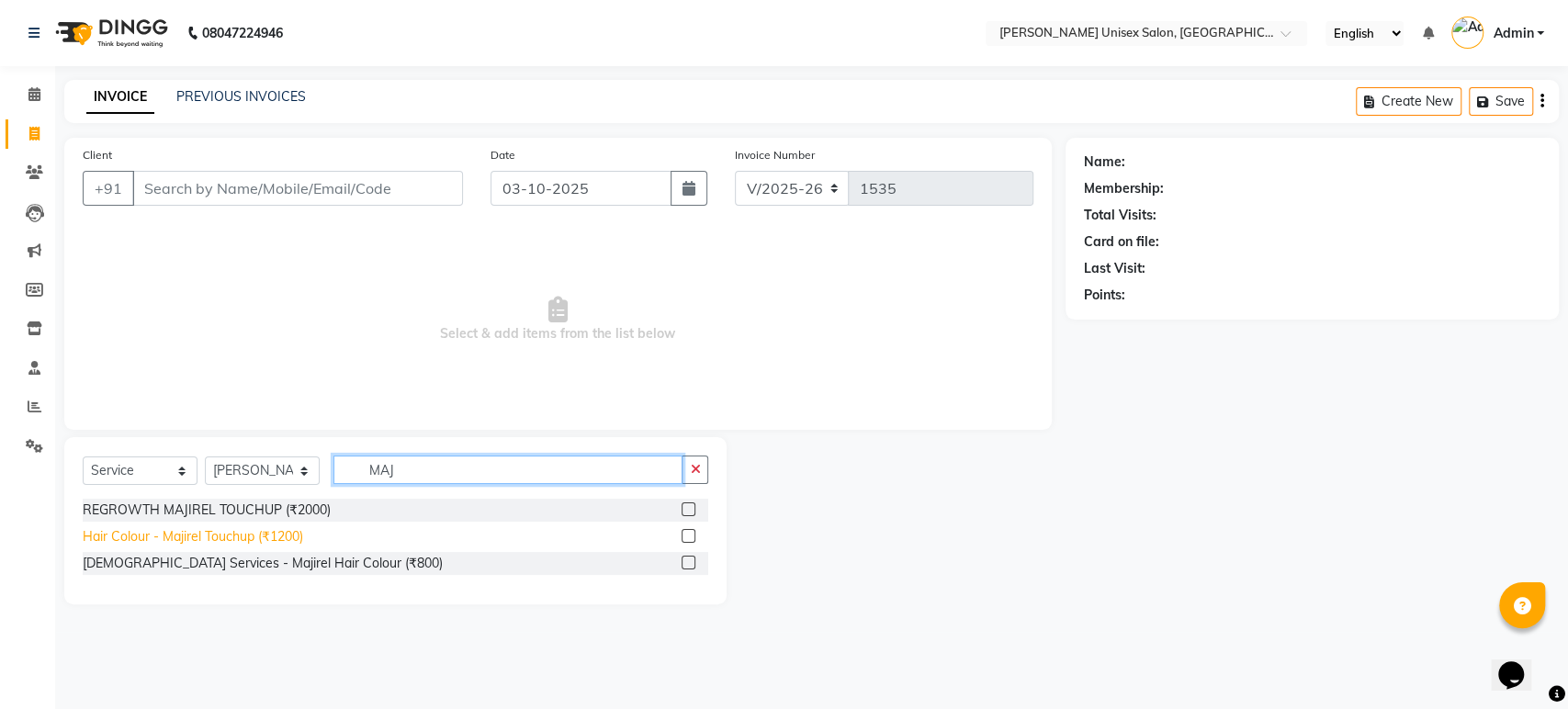
type input "MAJ"
click at [288, 534] on div "Hair Colour - Majirel Touchup (₹1200)" at bounding box center [192, 536] width 221 height 19
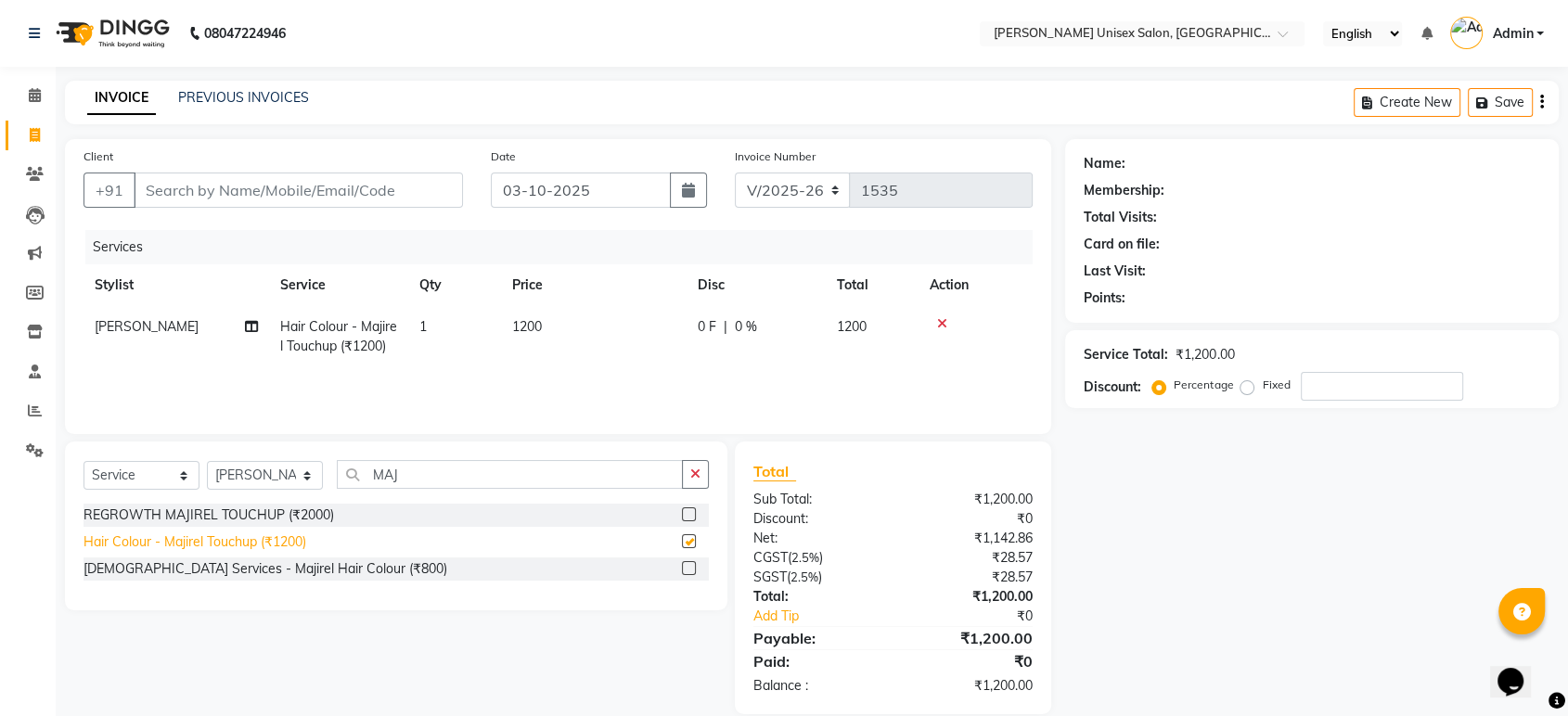
checkbox input "false"
click at [400, 476] on input "MAJ" at bounding box center [510, 475] width 346 height 29
type input "M"
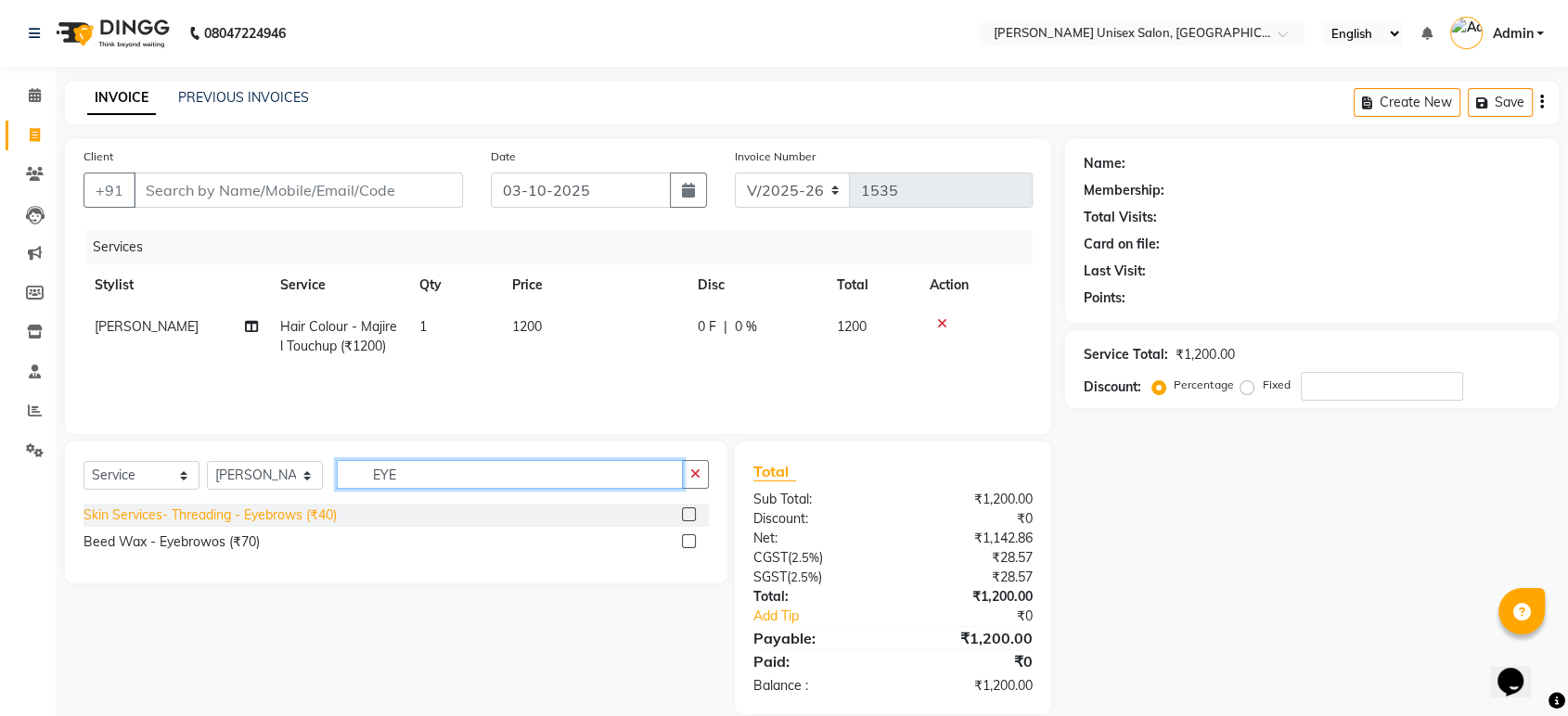
type input "EYE"
click at [258, 513] on div "Skin Services- Threading - Eyebrows (₹40)" at bounding box center [210, 515] width 253 height 19
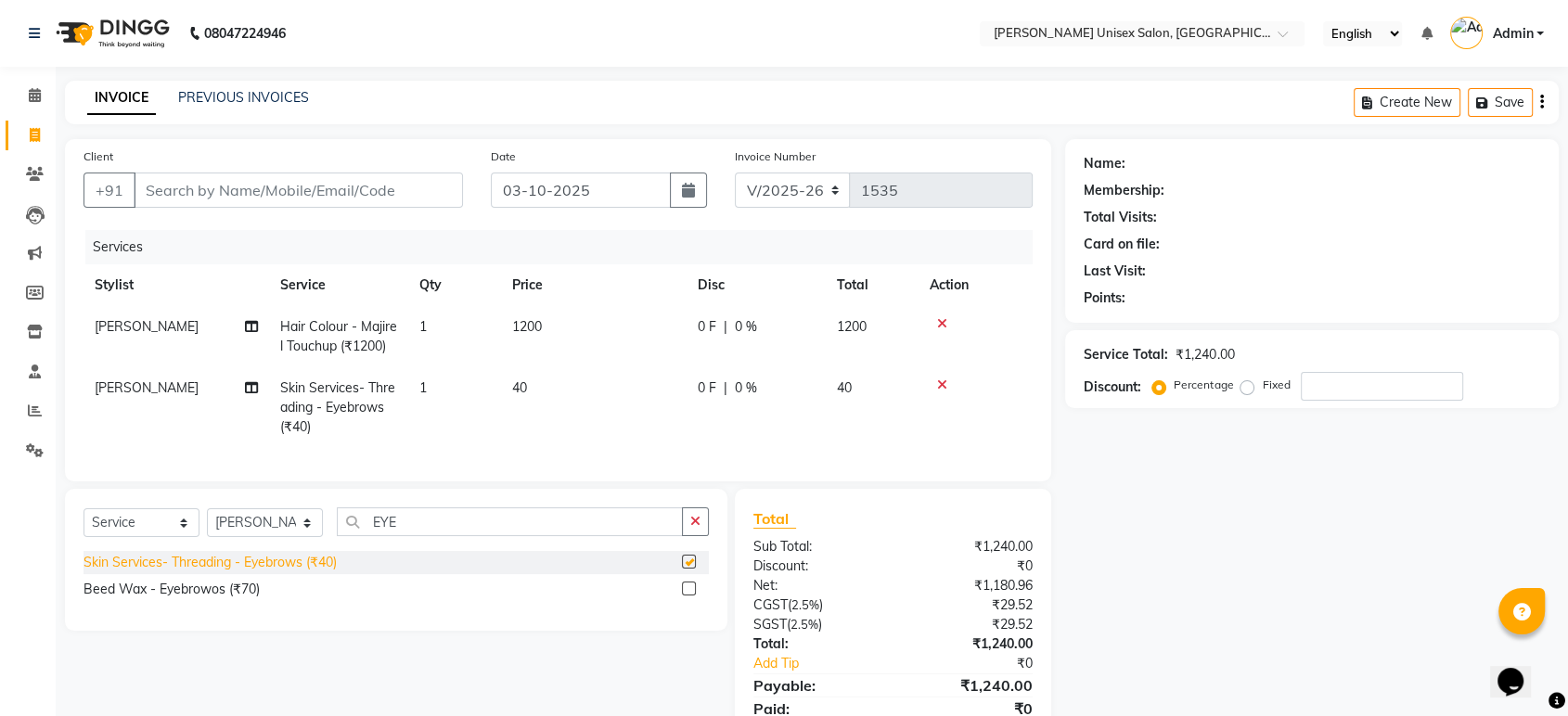
checkbox input "false"
click at [383, 195] on input "Client" at bounding box center [299, 190] width 330 height 35
type input "9"
type input "0"
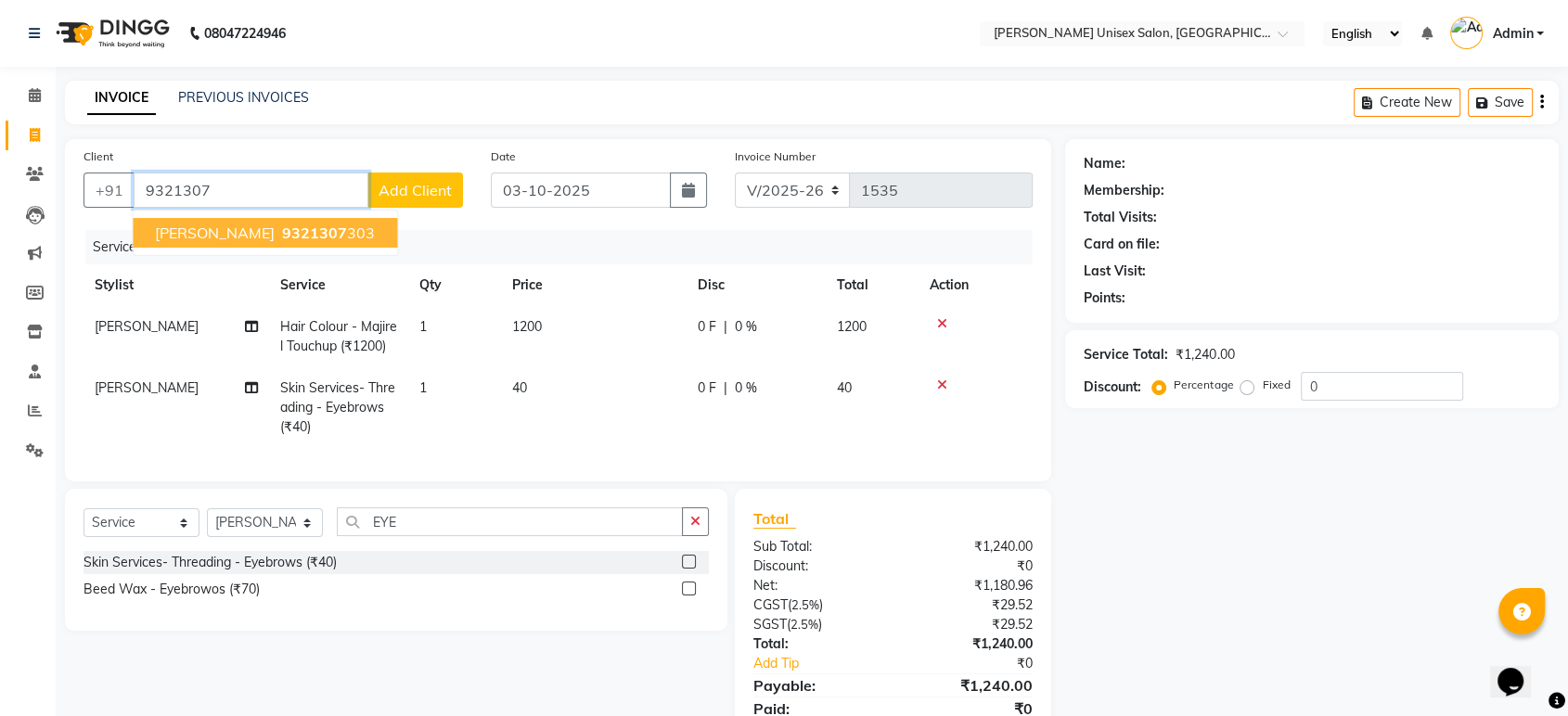
click at [283, 232] on span "9321307" at bounding box center [315, 232] width 65 height 18
type input "9321307303"
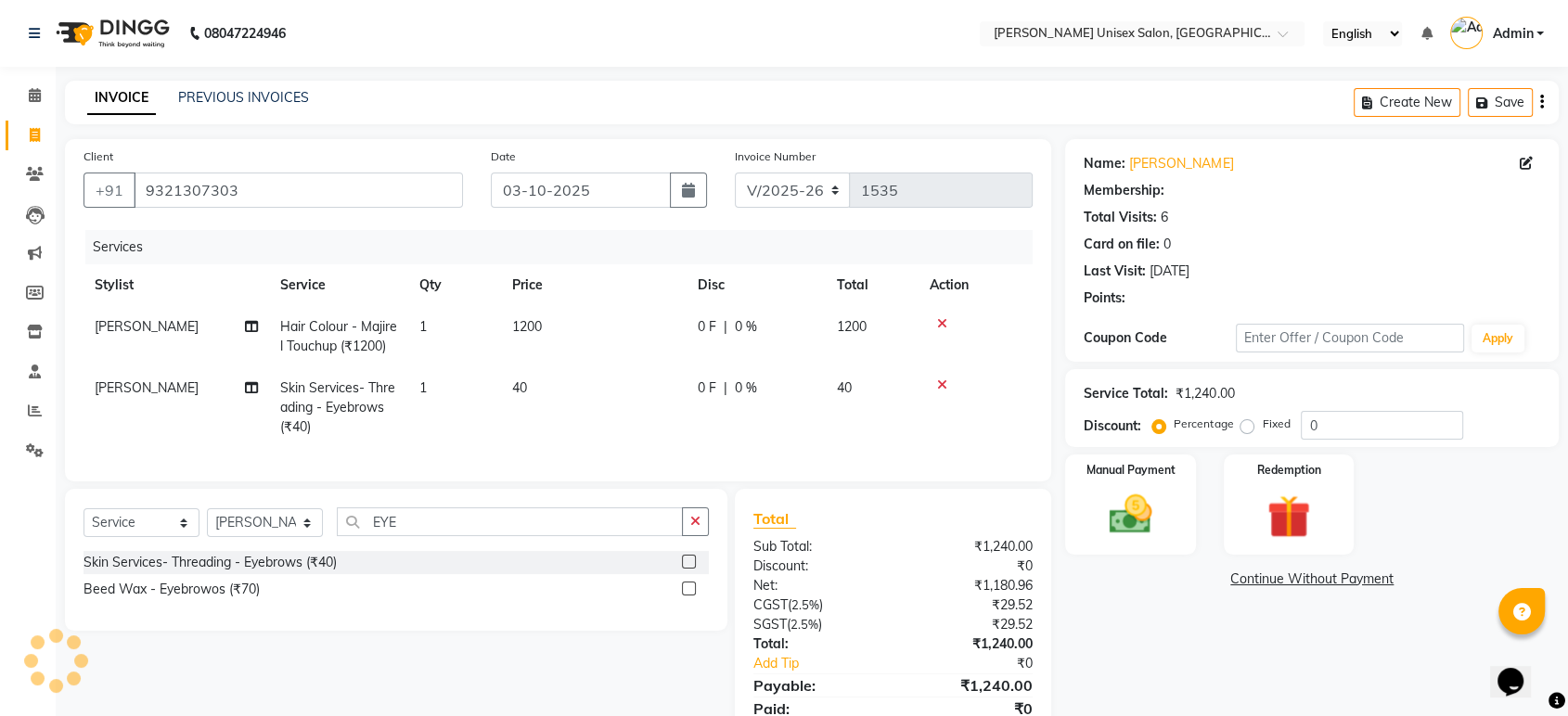
select select "1: Object"
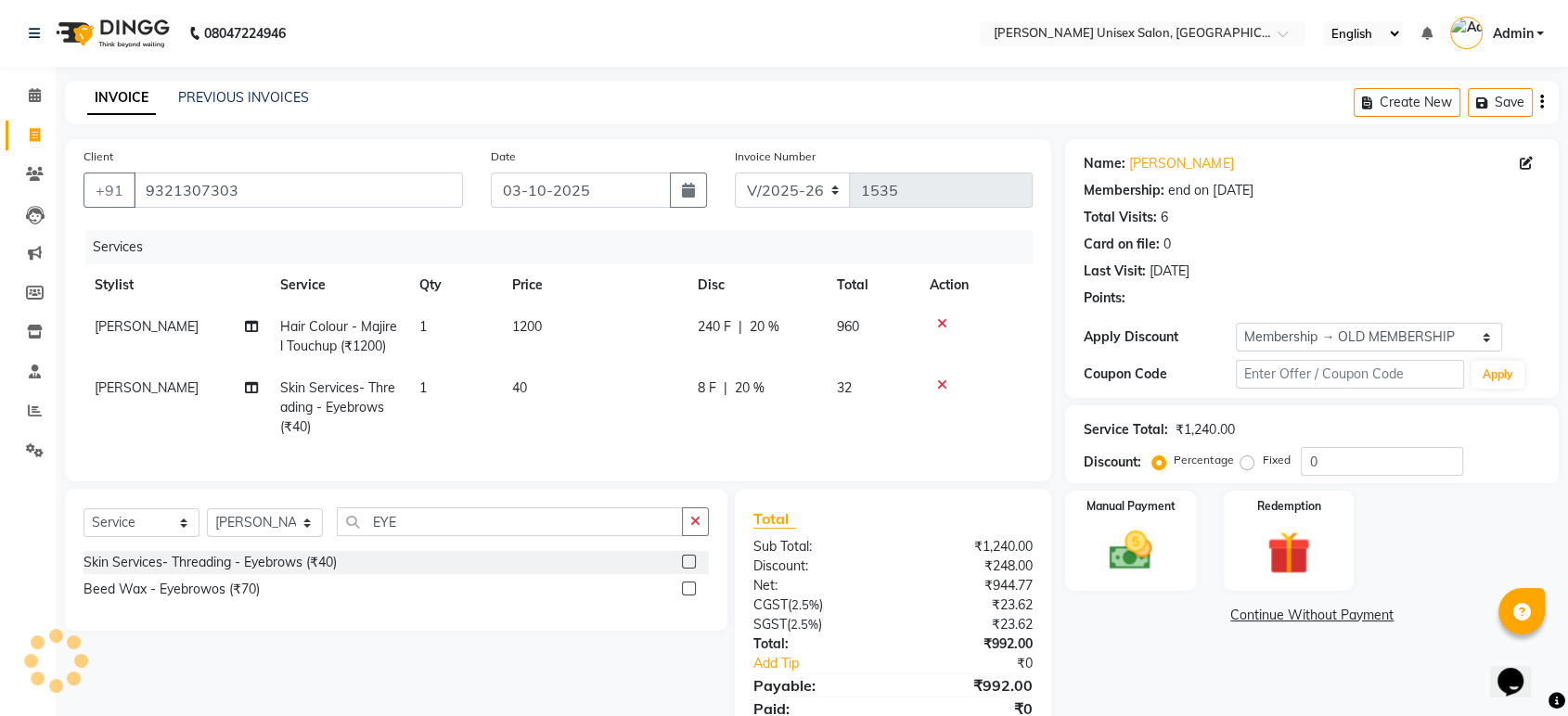
type input "20"
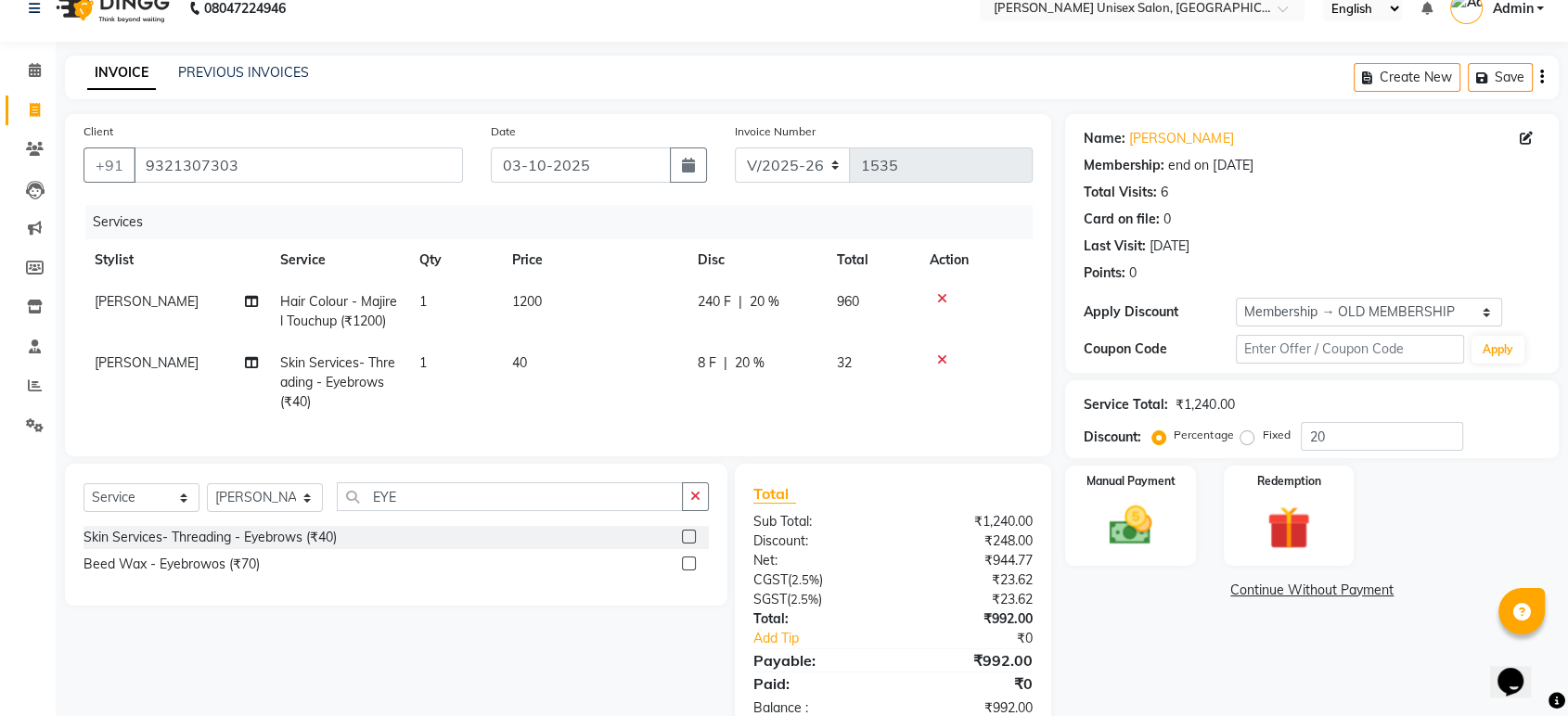
scroll to position [29, 0]
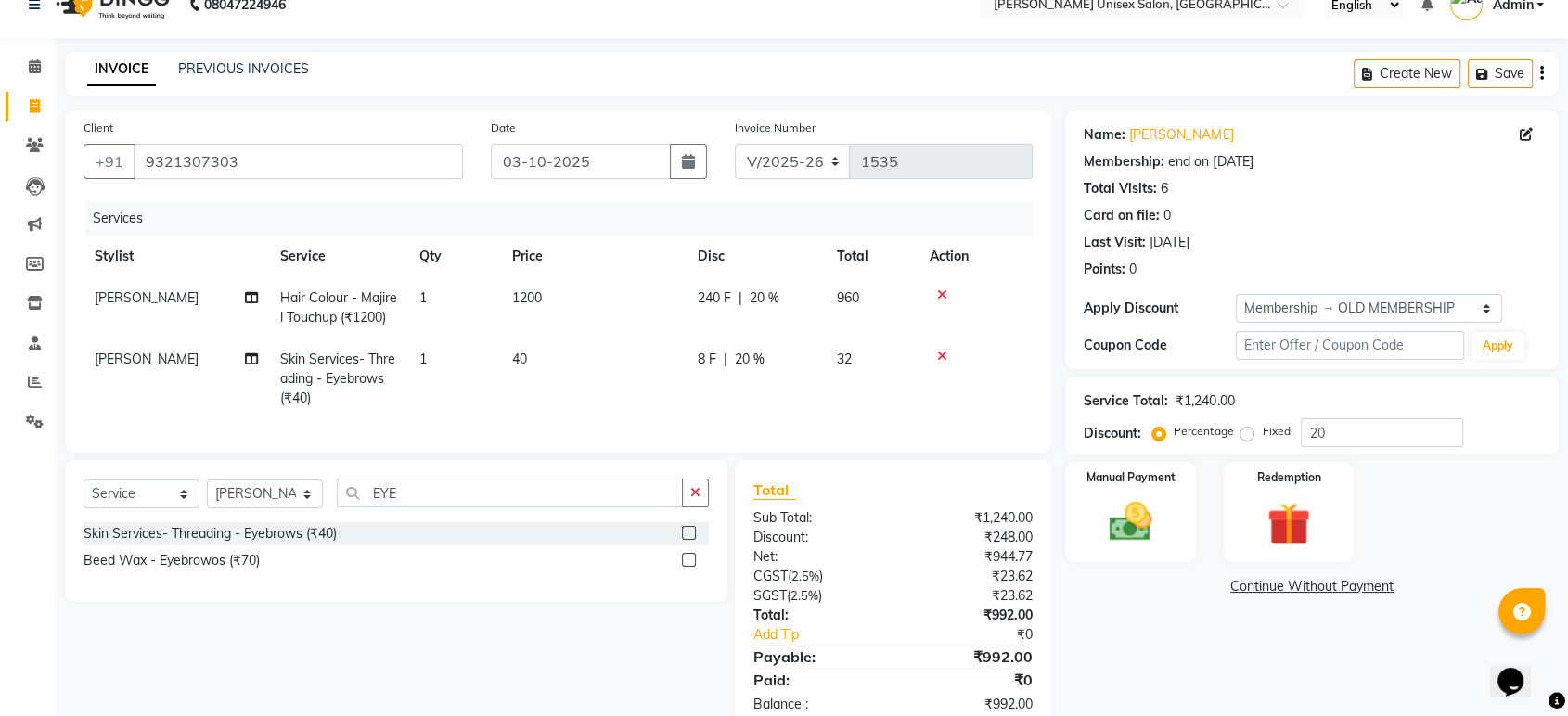
click at [746, 351] on span "20 %" at bounding box center [749, 359] width 30 height 19
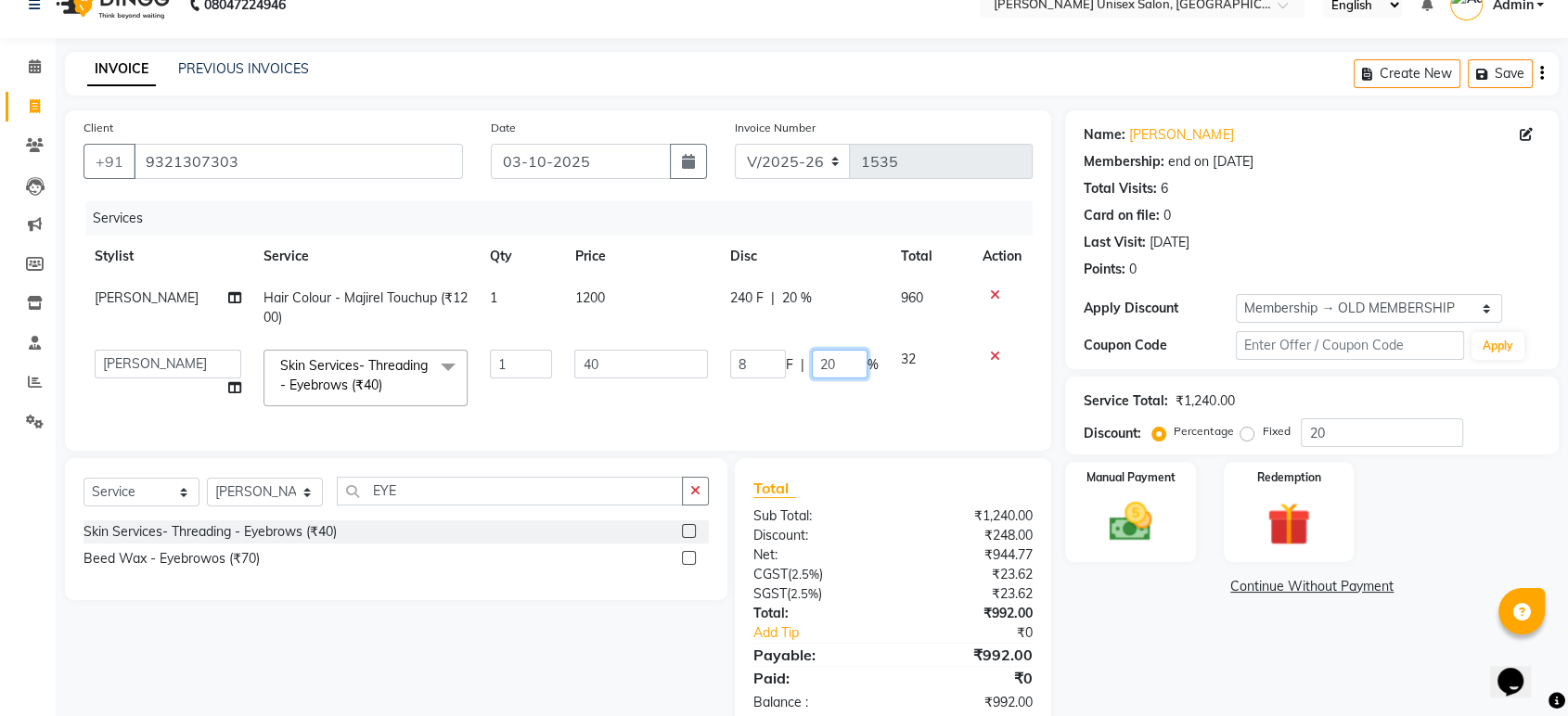
click at [843, 362] on input "20" at bounding box center [840, 364] width 56 height 29
type input "2"
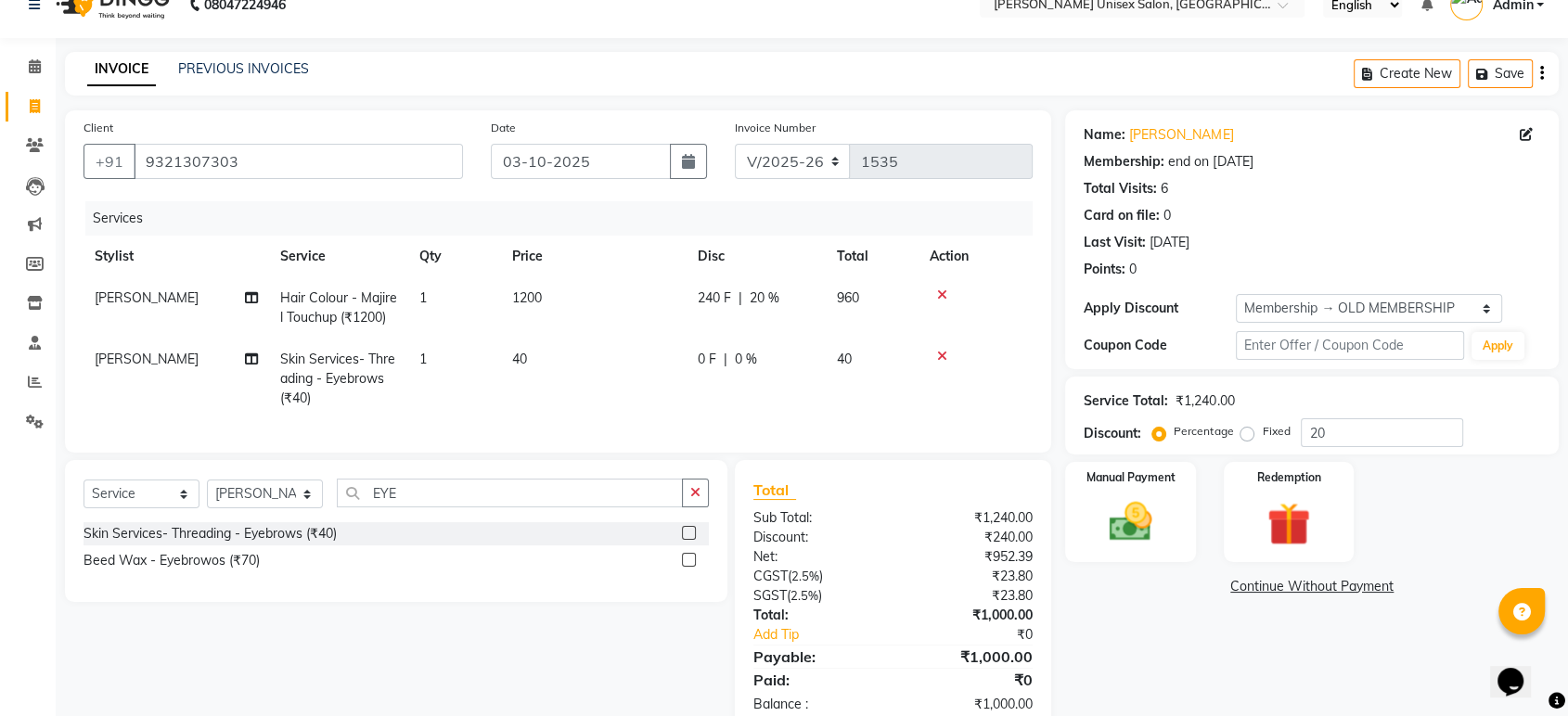
click at [1011, 373] on td at bounding box center [975, 379] width 114 height 80
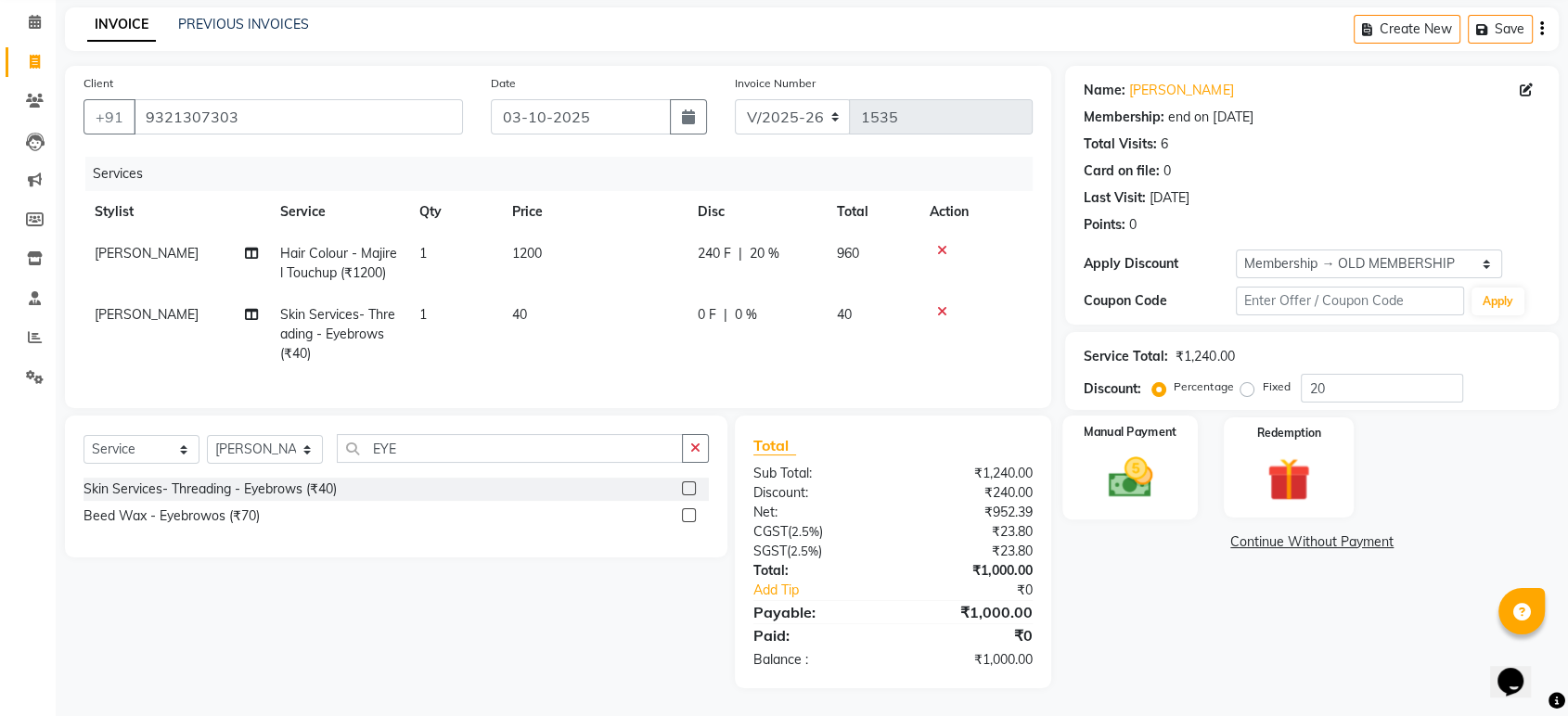
click at [1114, 456] on img at bounding box center [1130, 478] width 73 height 52
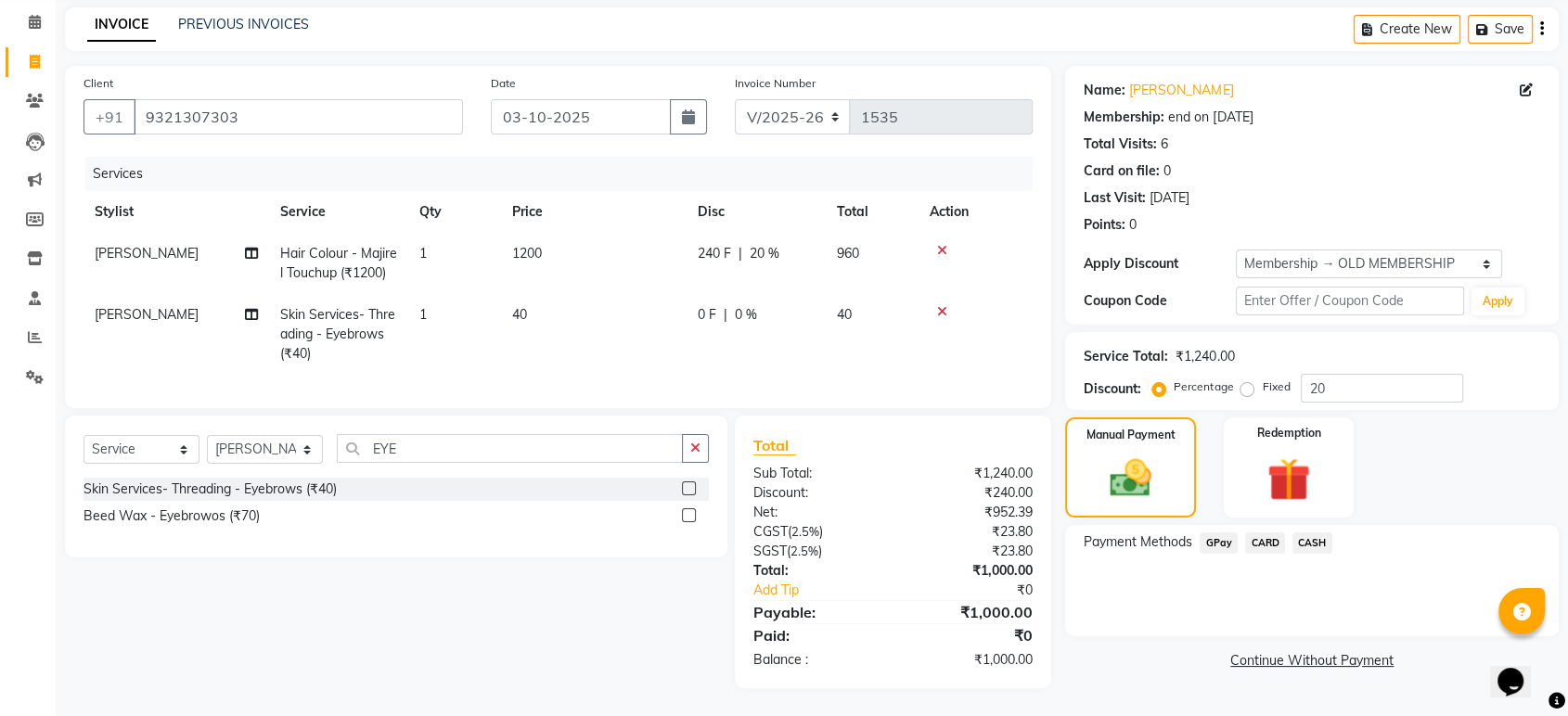
click at [1215, 532] on span "GPay" at bounding box center [1219, 543] width 38 height 21
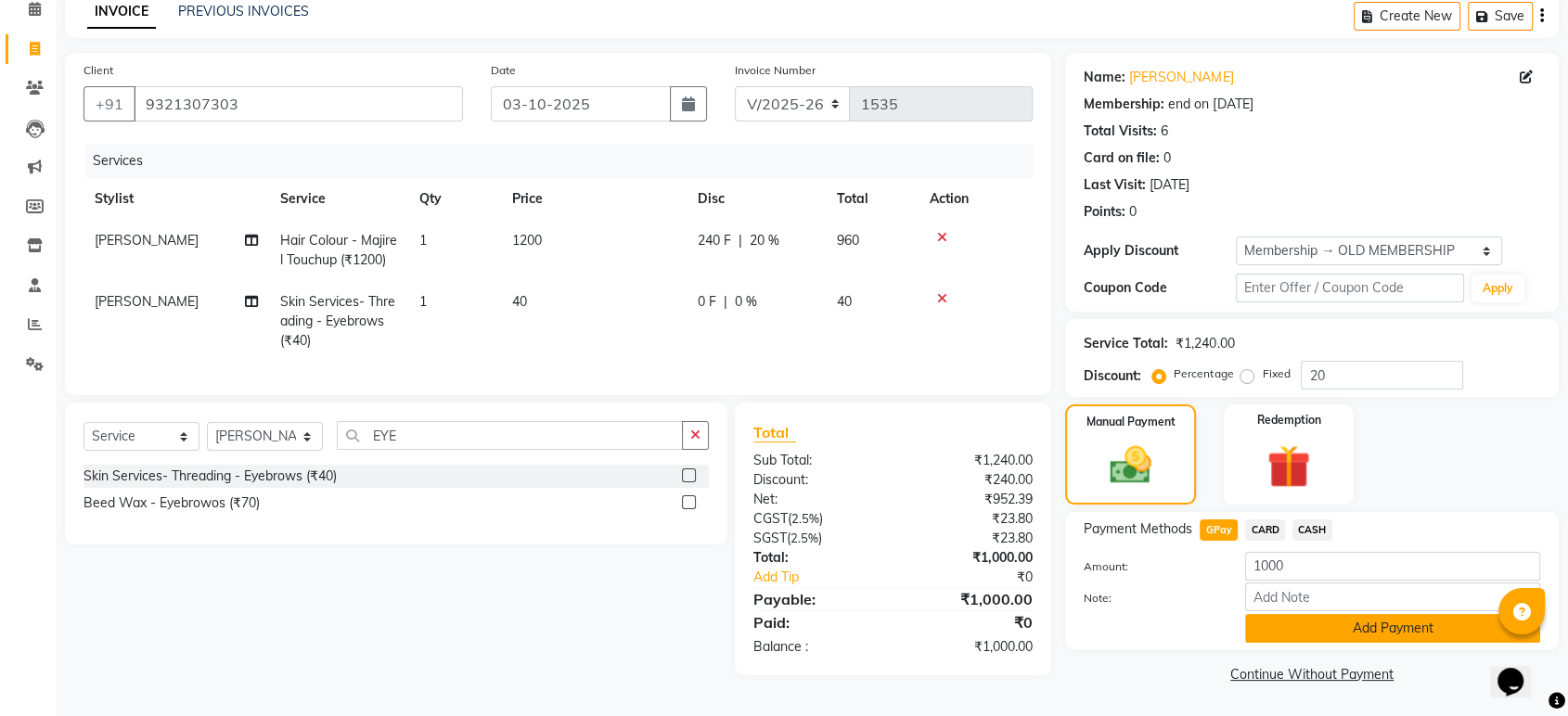
click at [1326, 623] on button "Add Payment" at bounding box center [1393, 628] width 295 height 29
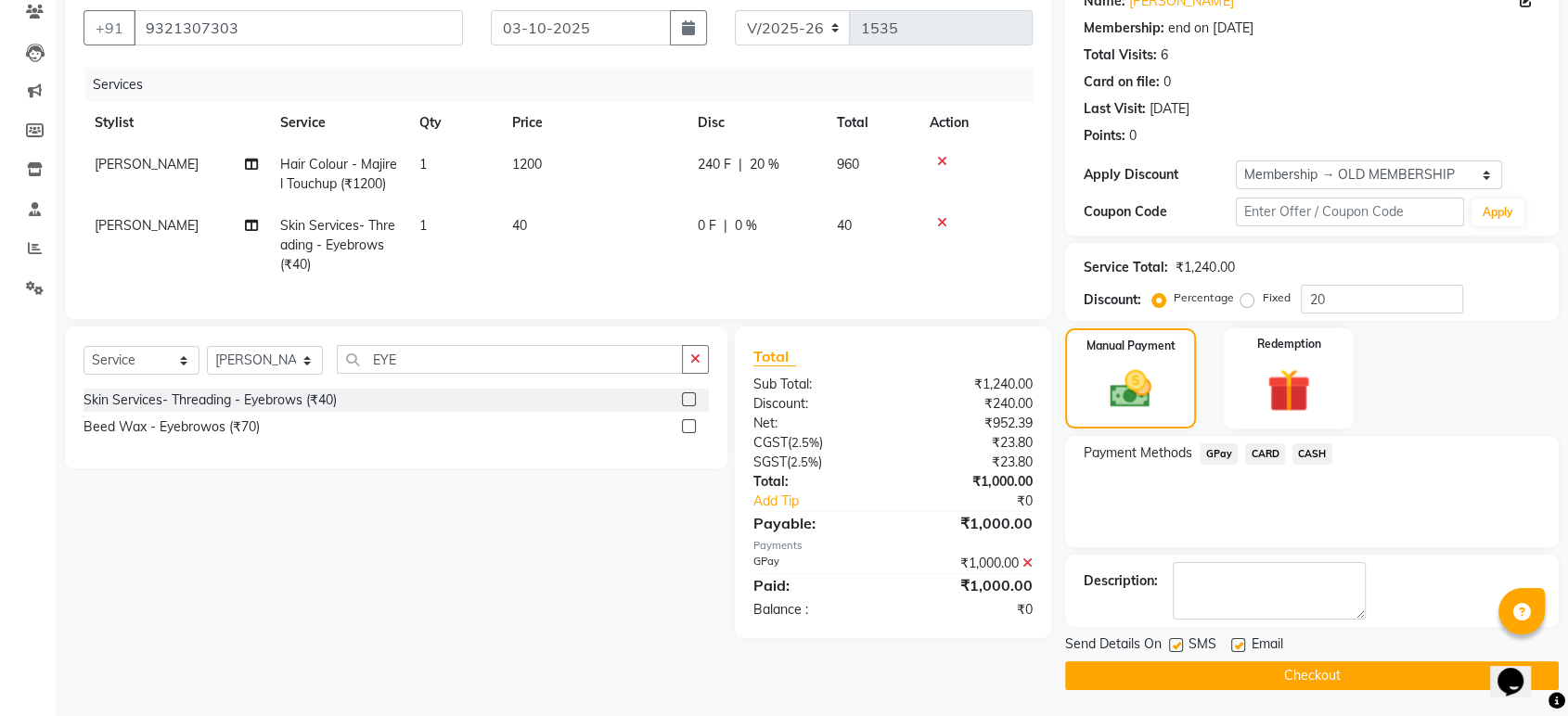
scroll to position [162, 0]
click at [1216, 677] on button "Checkout" at bounding box center [1311, 677] width 493 height 29
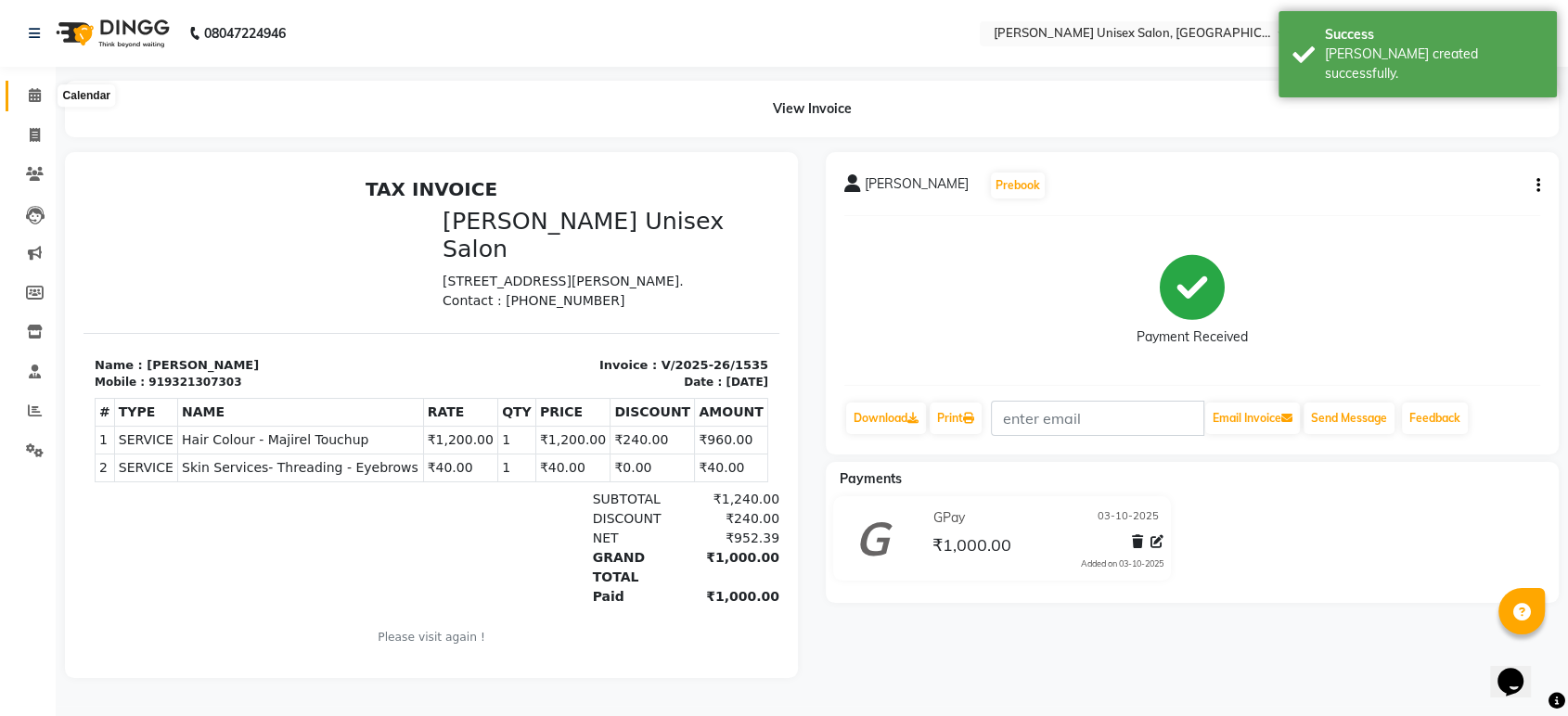
click at [29, 95] on icon at bounding box center [34, 95] width 12 height 14
